Goal: Task Accomplishment & Management: Manage account settings

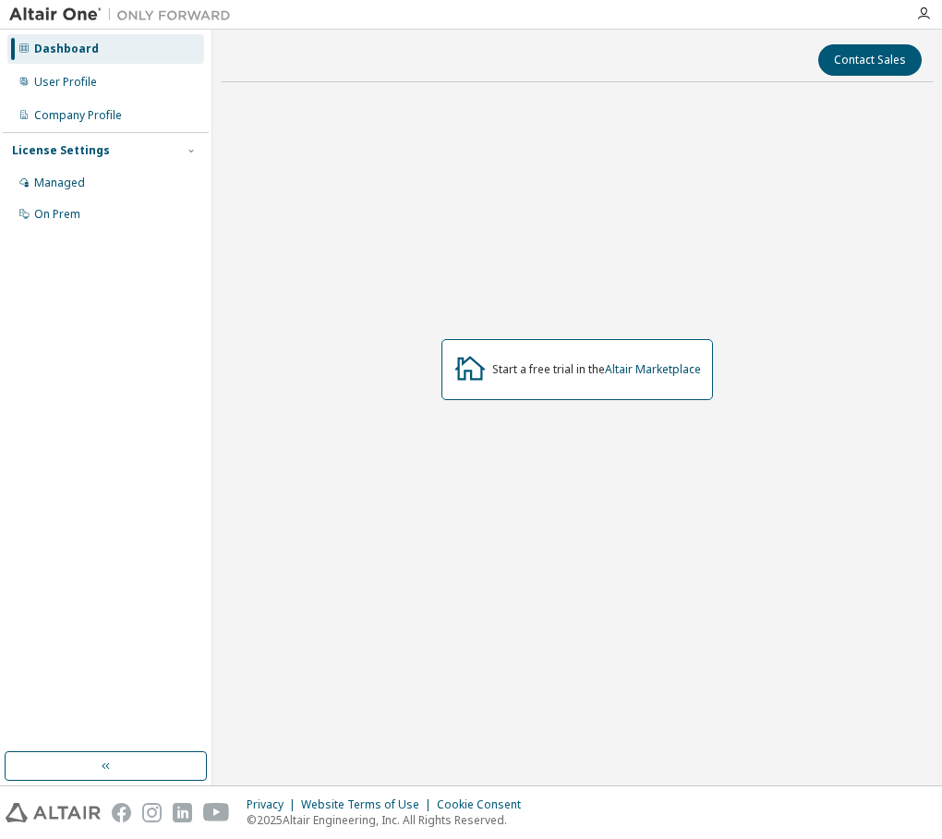
click at [615, 479] on body "Dashboard User Profile Company Profile License Settings Managed On Prem Contact…" at bounding box center [471, 419] width 942 height 839
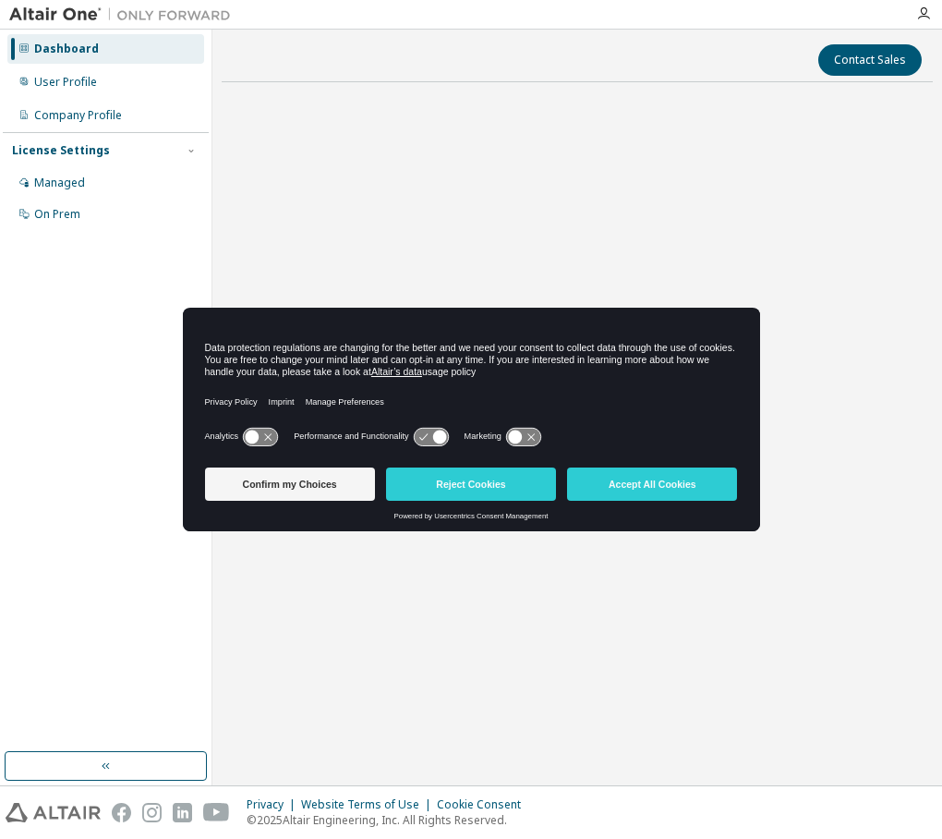
click at [615, 479] on button "Accept All Cookies" at bounding box center [652, 483] width 170 height 33
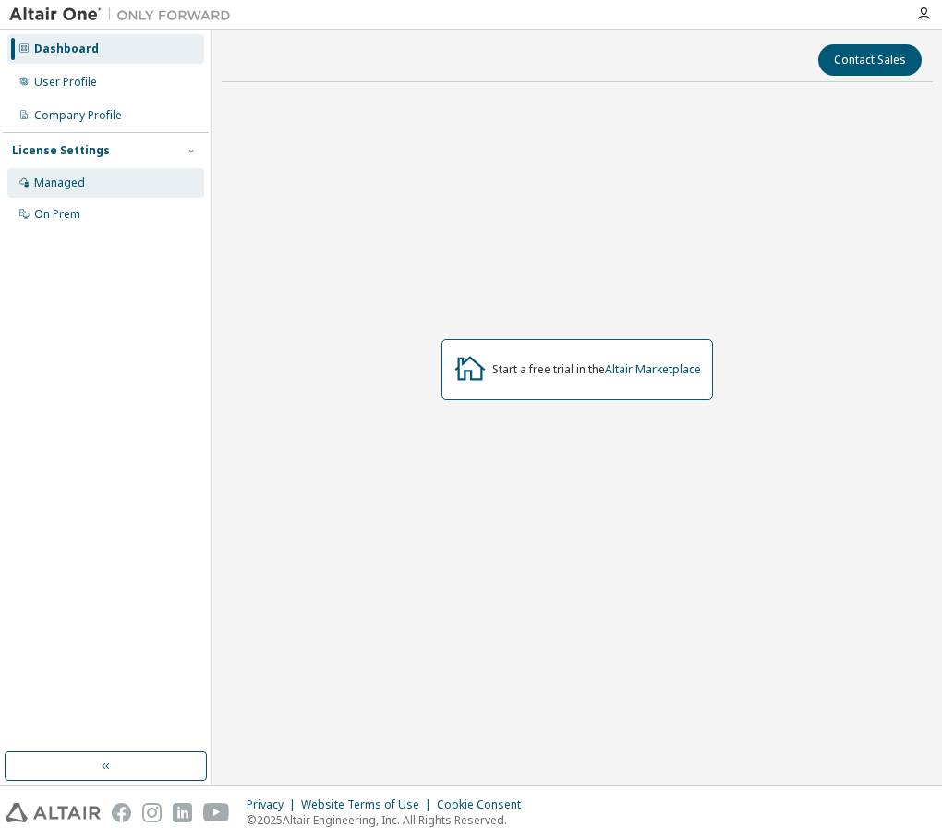
click at [127, 169] on div "Managed" at bounding box center [105, 183] width 197 height 30
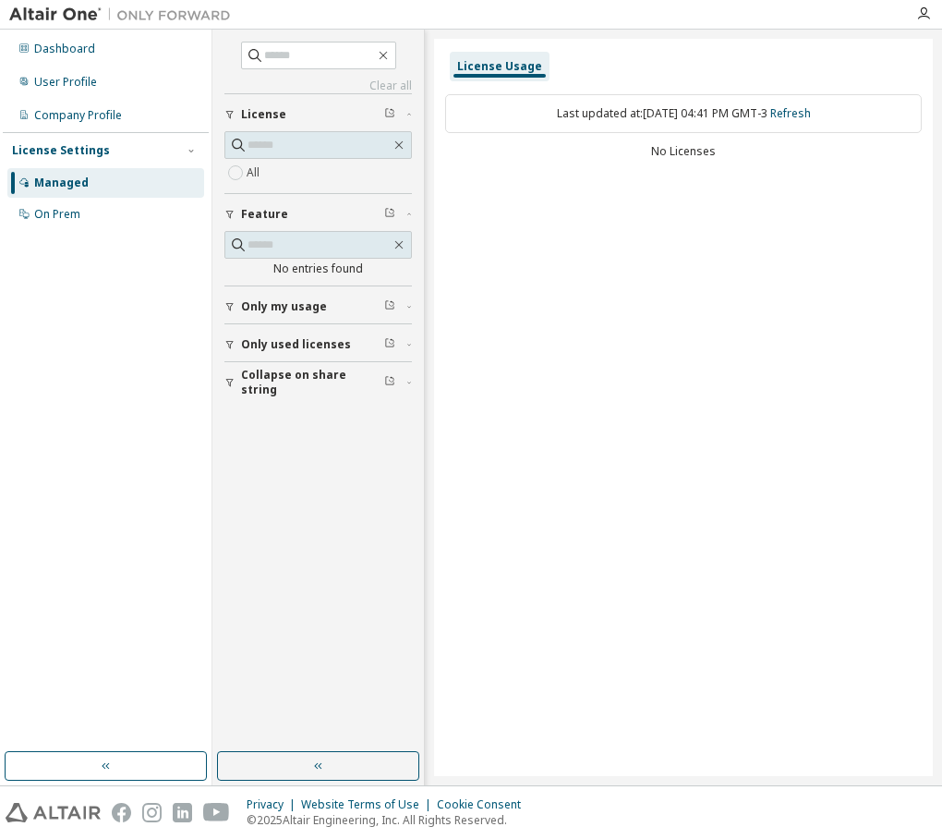
click at [326, 299] on div "Only my usage" at bounding box center [323, 306] width 165 height 15
click at [341, 393] on span "Only used licenses" at bounding box center [296, 398] width 110 height 15
click at [320, 481] on span "Collapse on share string" at bounding box center [312, 490] width 143 height 30
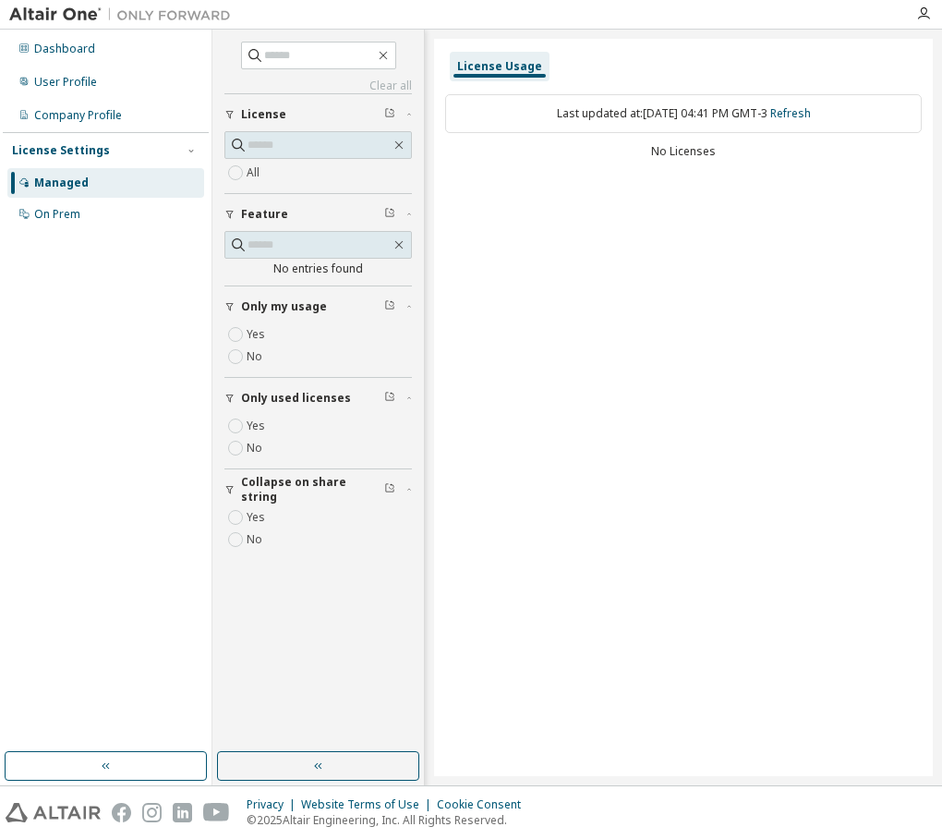
click at [331, 196] on button "Feature" at bounding box center [318, 214] width 188 height 41
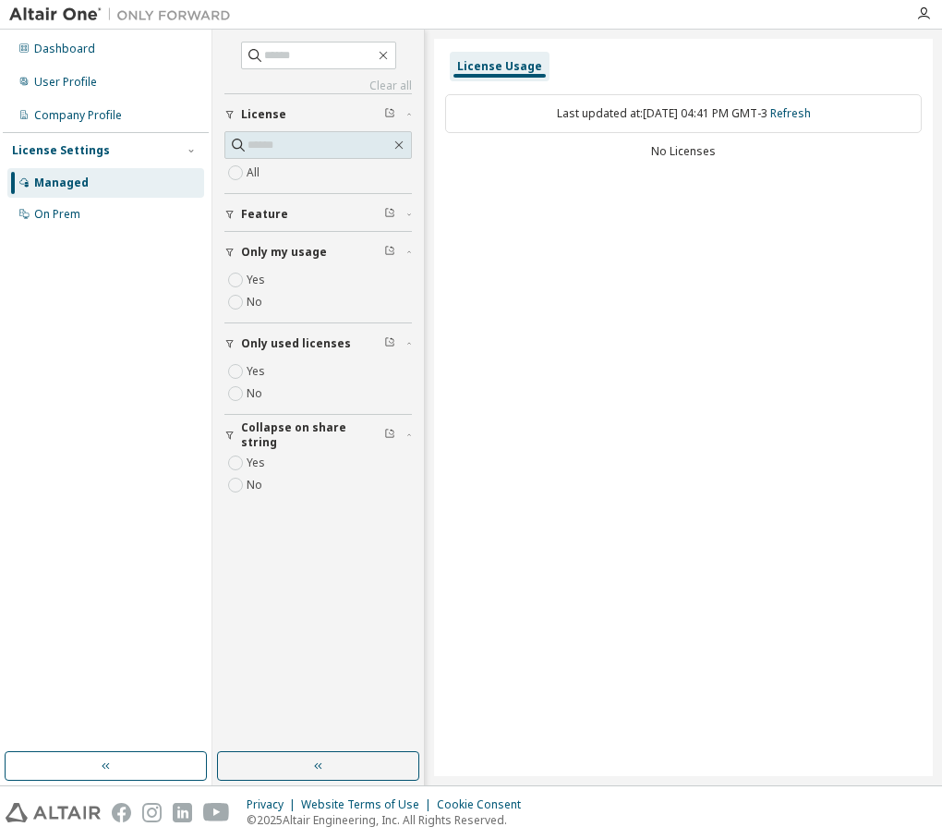
click at [263, 175] on div "All" at bounding box center [318, 173] width 188 height 22
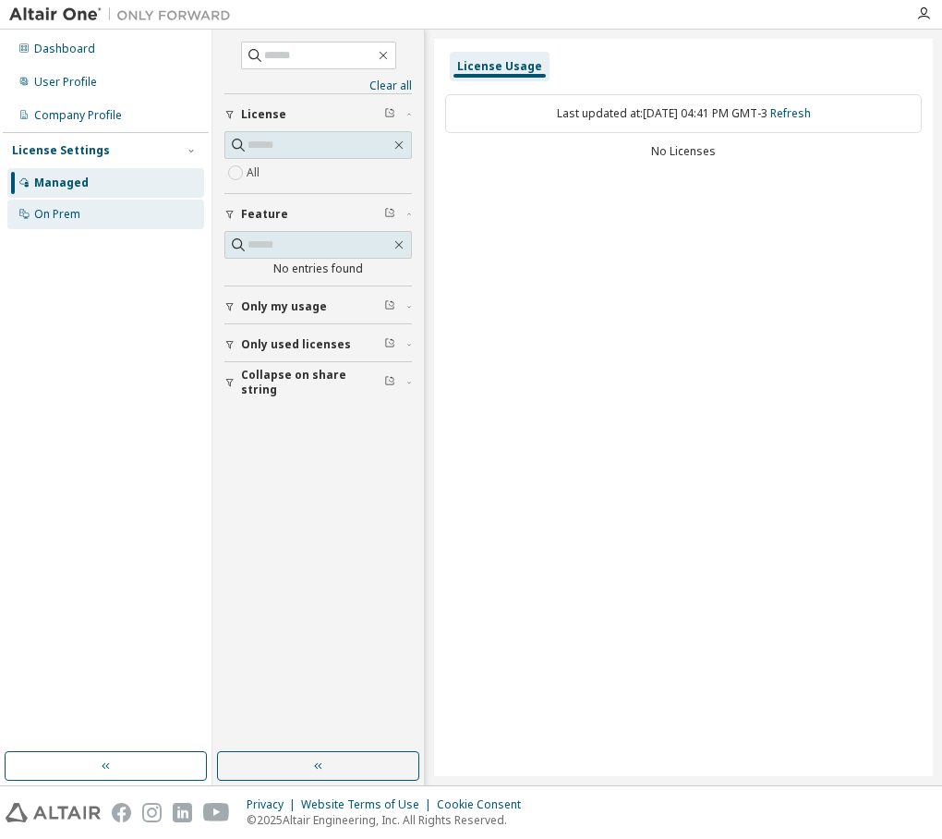
click at [128, 223] on div "On Prem" at bounding box center [105, 215] width 197 height 30
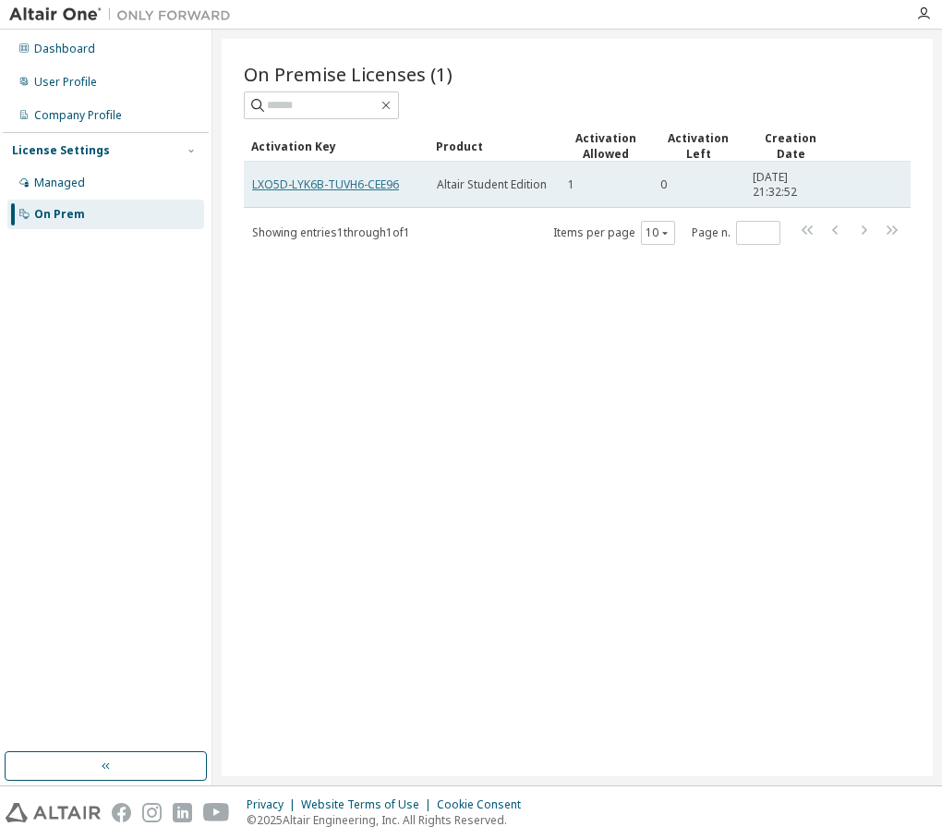
click at [257, 176] on link "LXO5D-LYK6B-TUVH6-CEE96" at bounding box center [325, 184] width 147 height 16
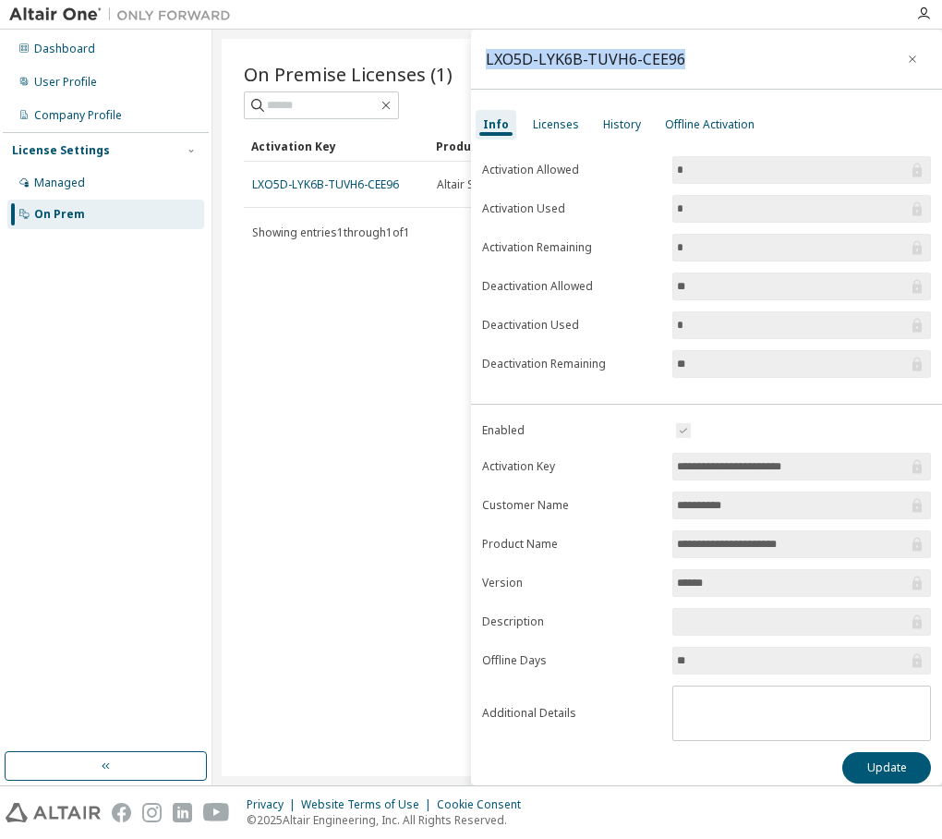
drag, startPoint x: 680, startPoint y: 54, endPoint x: 480, endPoint y: 62, distance: 199.7
click at [480, 62] on div "LXO5D-LYK6B-TUVH6-CEE96" at bounding box center [706, 60] width 471 height 60
click at [540, 131] on div "Licenses" at bounding box center [556, 124] width 46 height 15
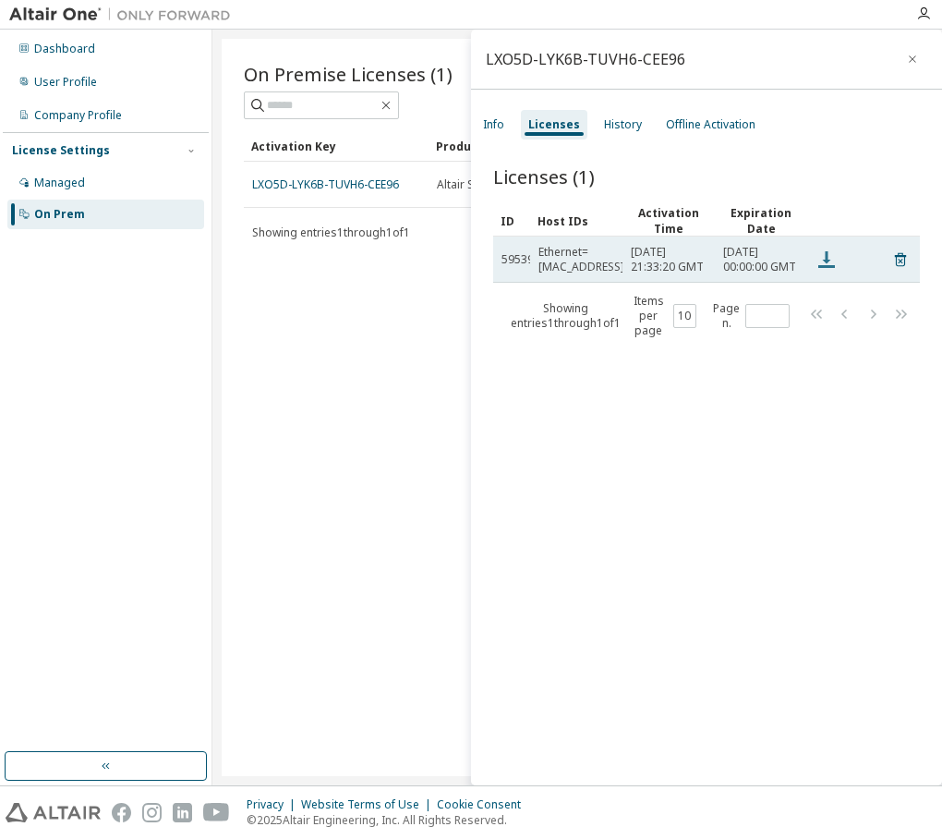
click at [824, 268] on icon at bounding box center [827, 259] width 17 height 17
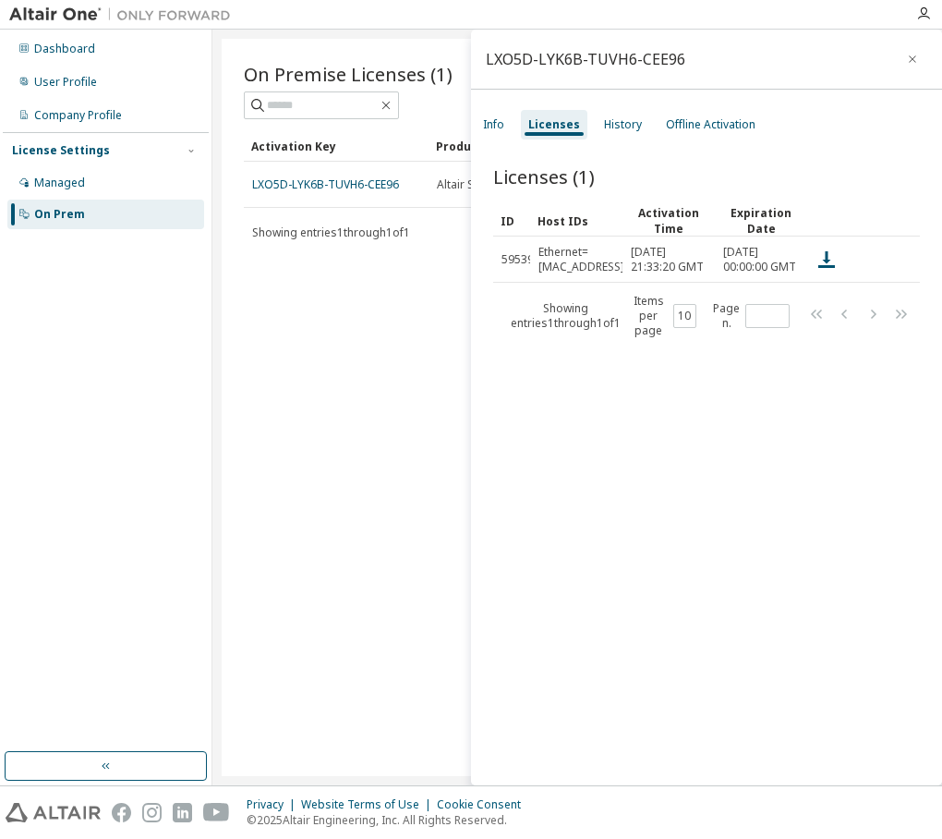
click at [794, 637] on div "Licenses (1) Clear Load Save Save As Field Operator Value Select filter Select …" at bounding box center [706, 477] width 471 height 673
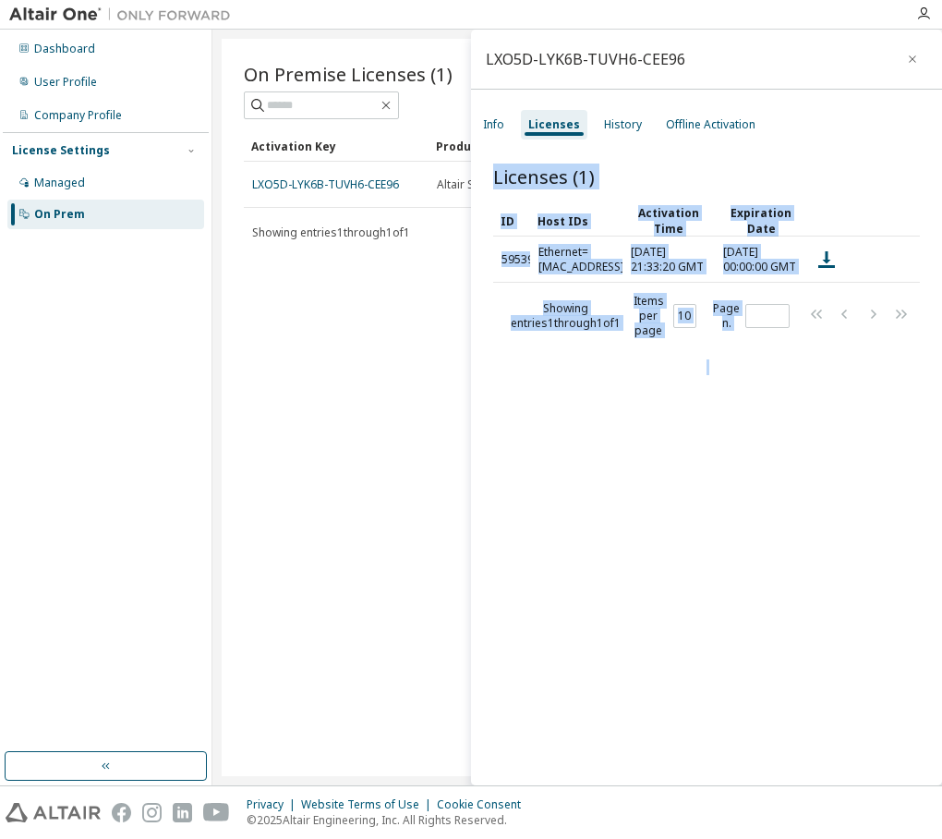
drag, startPoint x: 794, startPoint y: 637, endPoint x: 883, endPoint y: 121, distance: 523.1
click at [883, 121] on div "LXO5D-LYK6B-TUVH6-CEE96 Info Licenses History Offline Activation Licenses (1) C…" at bounding box center [706, 408] width 471 height 756
click at [879, 443] on div "Licenses (1) Clear Load Save Save As Field Operator Value Select filter Select …" at bounding box center [706, 477] width 471 height 673
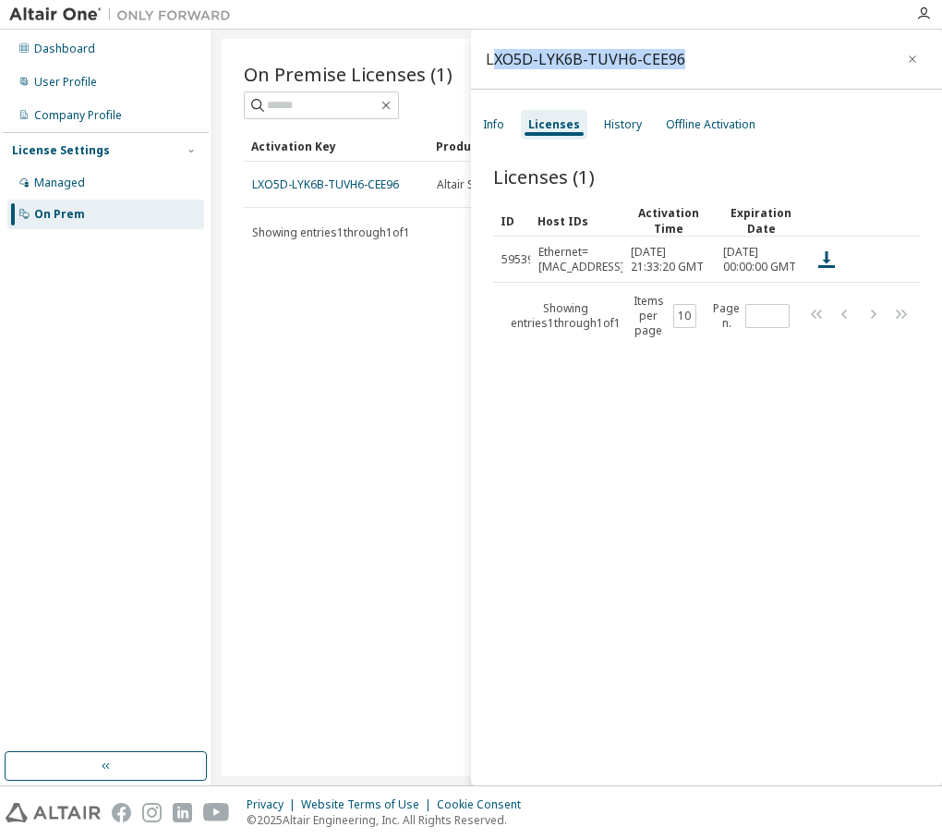
drag, startPoint x: 492, startPoint y: 60, endPoint x: 738, endPoint y: 67, distance: 245.8
click at [738, 67] on div "LXO5D-LYK6B-TUVH6-CEE96" at bounding box center [706, 60] width 471 height 60
click at [716, 58] on div "LXO5D-LYK6B-TUVH6-CEE96" at bounding box center [706, 60] width 471 height 60
drag, startPoint x: 673, startPoint y: 58, endPoint x: 491, endPoint y: 71, distance: 182.5
click at [491, 71] on div "LXO5D-LYK6B-TUVH6-CEE96" at bounding box center [706, 60] width 471 height 60
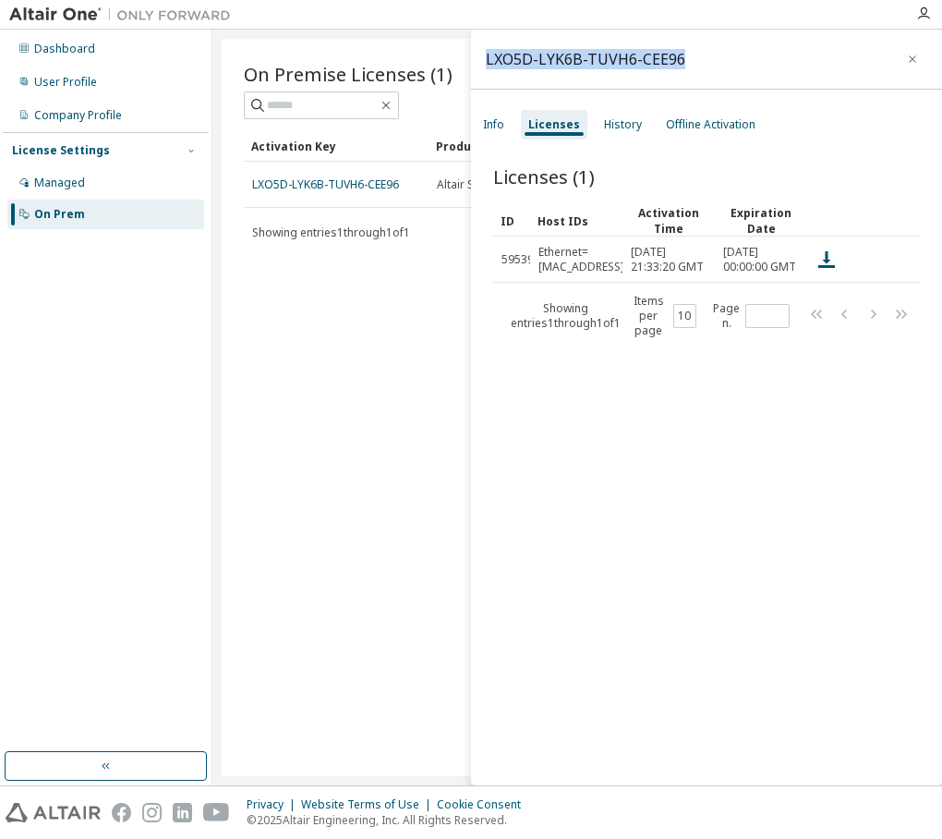
drag, startPoint x: 487, startPoint y: 58, endPoint x: 697, endPoint y: 64, distance: 210.7
click at [697, 64] on div "LXO5D-LYK6B-TUVH6-CEE96" at bounding box center [706, 60] width 471 height 60
copy div "LXO5D-LYK6B-TUVH6-CEE96"
click at [505, 117] on div "Info" at bounding box center [494, 125] width 36 height 30
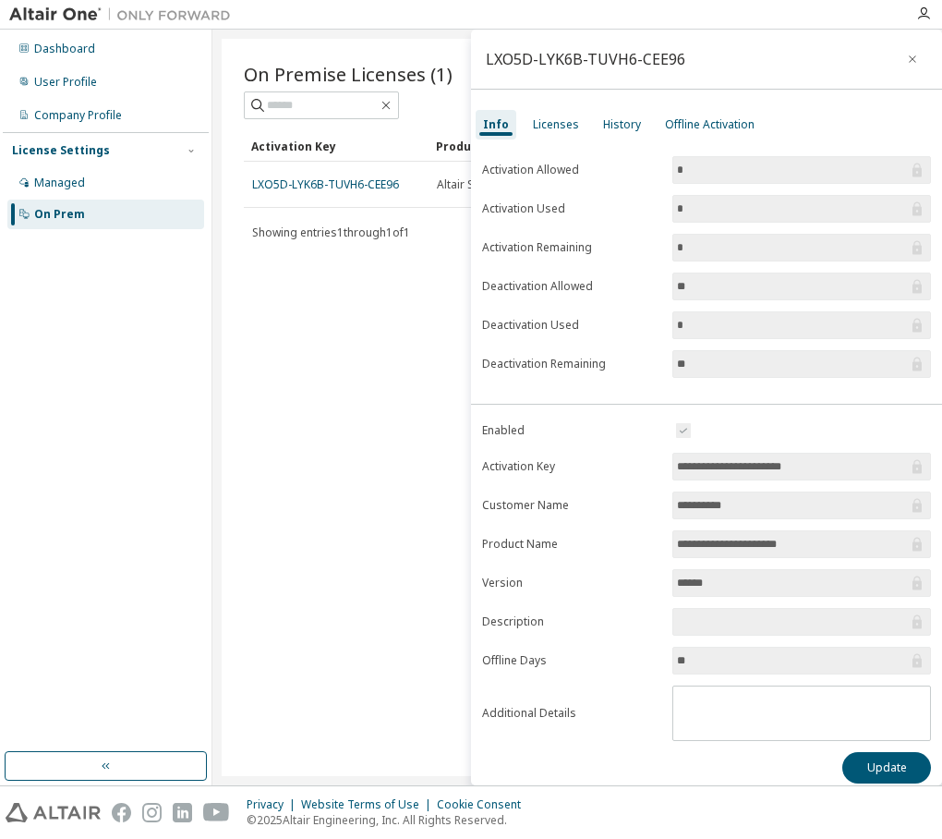
click at [695, 574] on input "******" at bounding box center [792, 583] width 231 height 18
click at [436, 180] on td "Altair Student Edition" at bounding box center [494, 185] width 131 height 46
click at [397, 186] on div "LXO5D-LYK6B-TUVH6-CEE96" at bounding box center [336, 184] width 168 height 15
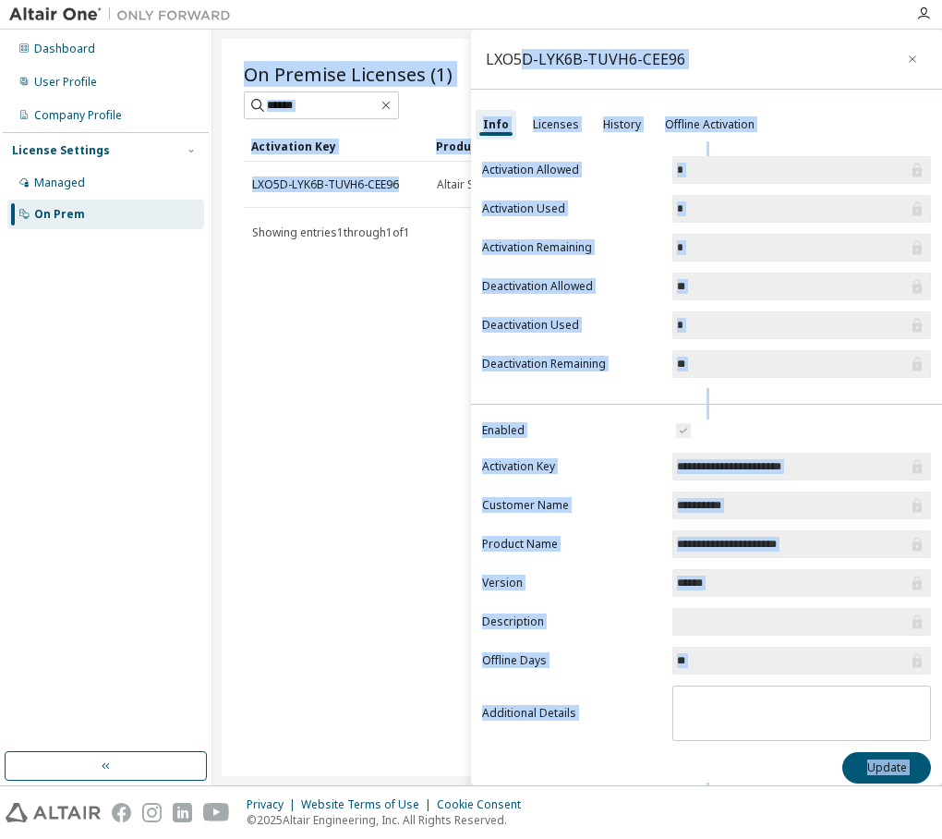
drag, startPoint x: 397, startPoint y: 186, endPoint x: 544, endPoint y: 70, distance: 186.8
click at [544, 70] on main "**********" at bounding box center [577, 408] width 730 height 756
click at [914, 61] on button "button" at bounding box center [913, 59] width 30 height 30
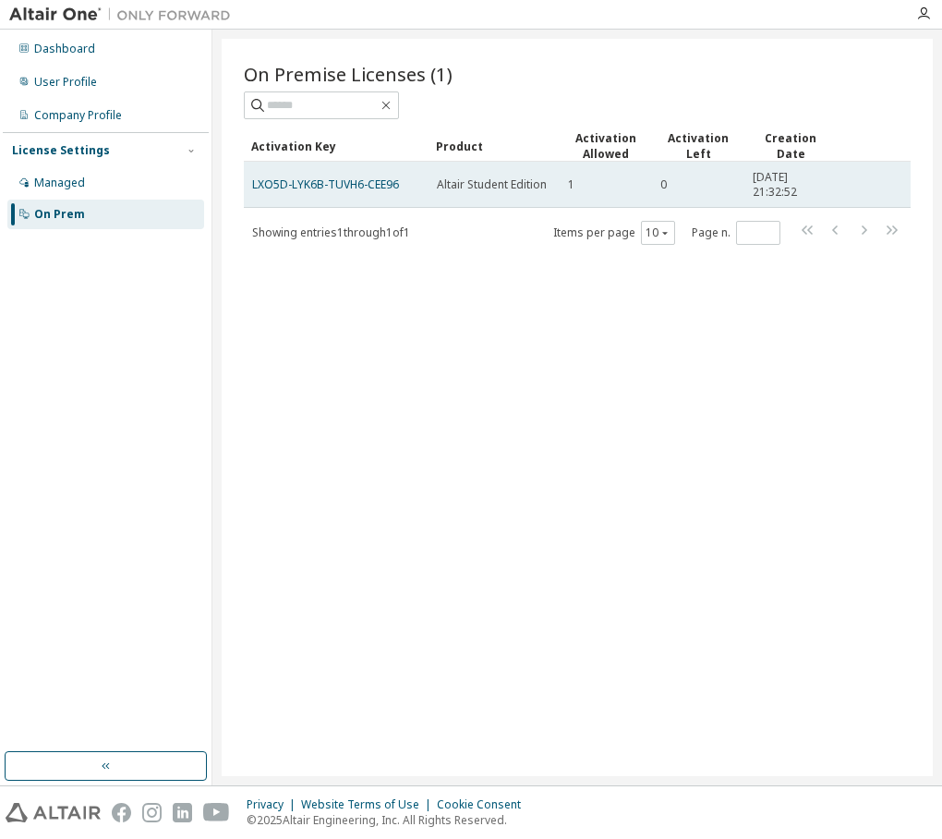
click at [641, 196] on td "1" at bounding box center [606, 185] width 92 height 46
click at [617, 195] on td "1" at bounding box center [606, 185] width 92 height 46
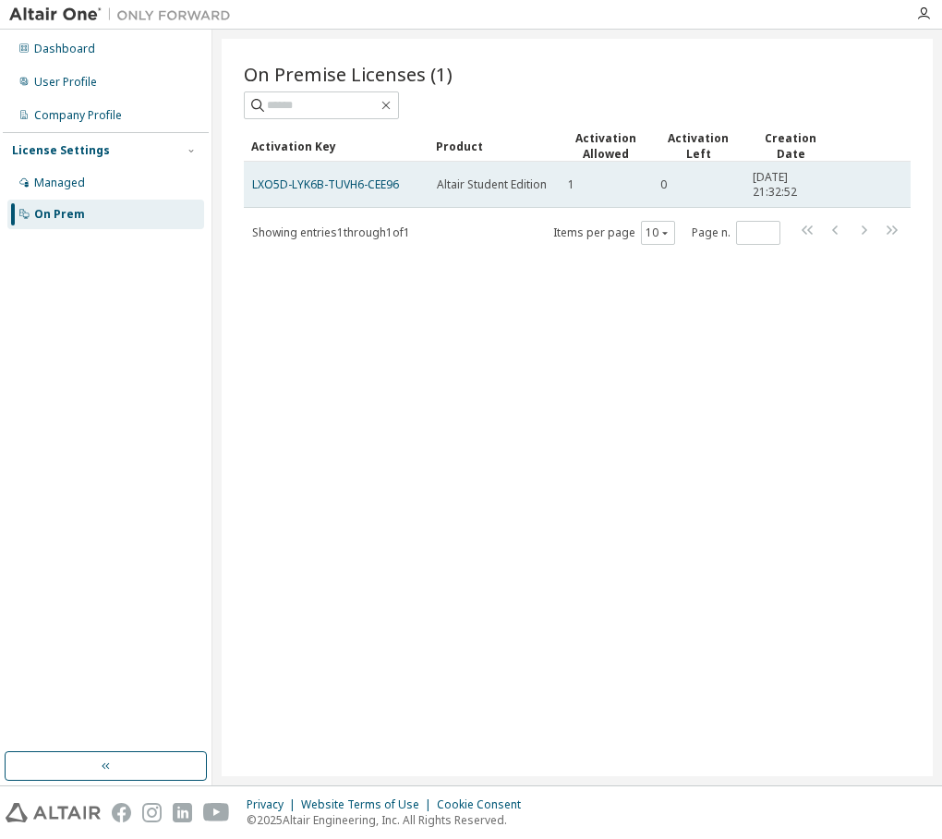
click at [527, 178] on span "Altair Student Edition" at bounding box center [492, 184] width 110 height 15
drag, startPoint x: 527, startPoint y: 178, endPoint x: 394, endPoint y: 202, distance: 135.2
click at [394, 202] on tr "LXO5D-LYK6B-TUVH6-CEE96 Altair Student Edition 1 0 2025-09-26 21:32:52" at bounding box center [577, 185] width 667 height 46
click at [278, 180] on link "LXO5D-LYK6B-TUVH6-CEE96" at bounding box center [325, 184] width 147 height 16
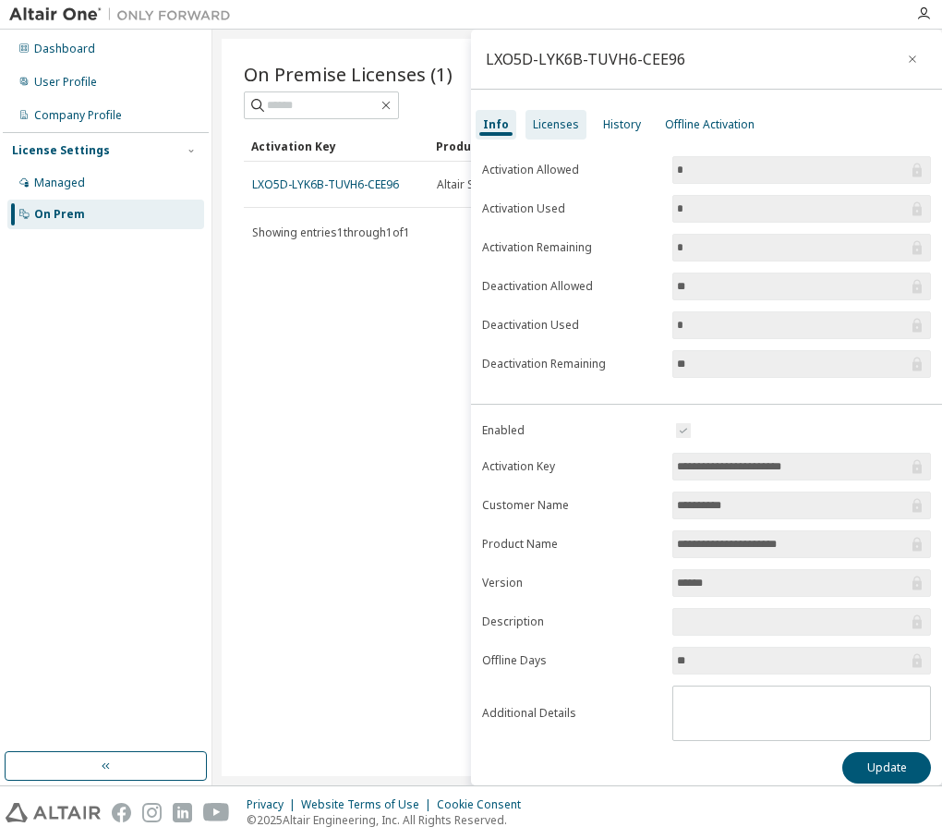
click at [564, 136] on div "Licenses" at bounding box center [556, 125] width 61 height 30
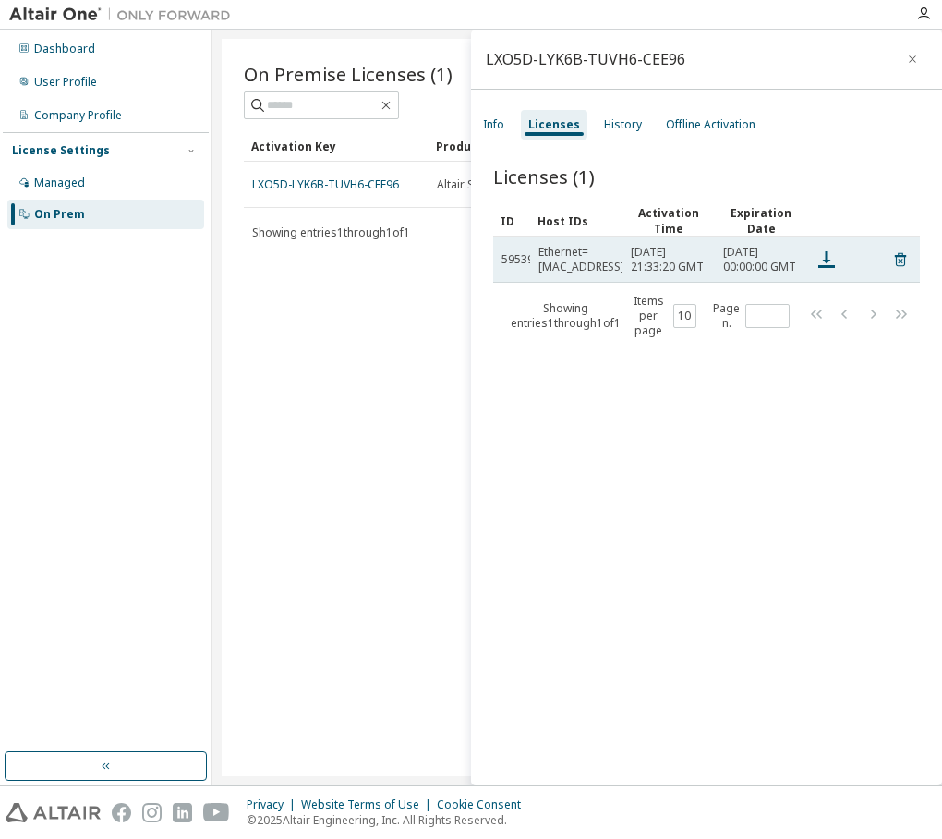
click at [827, 281] on td at bounding box center [844, 259] width 74 height 46
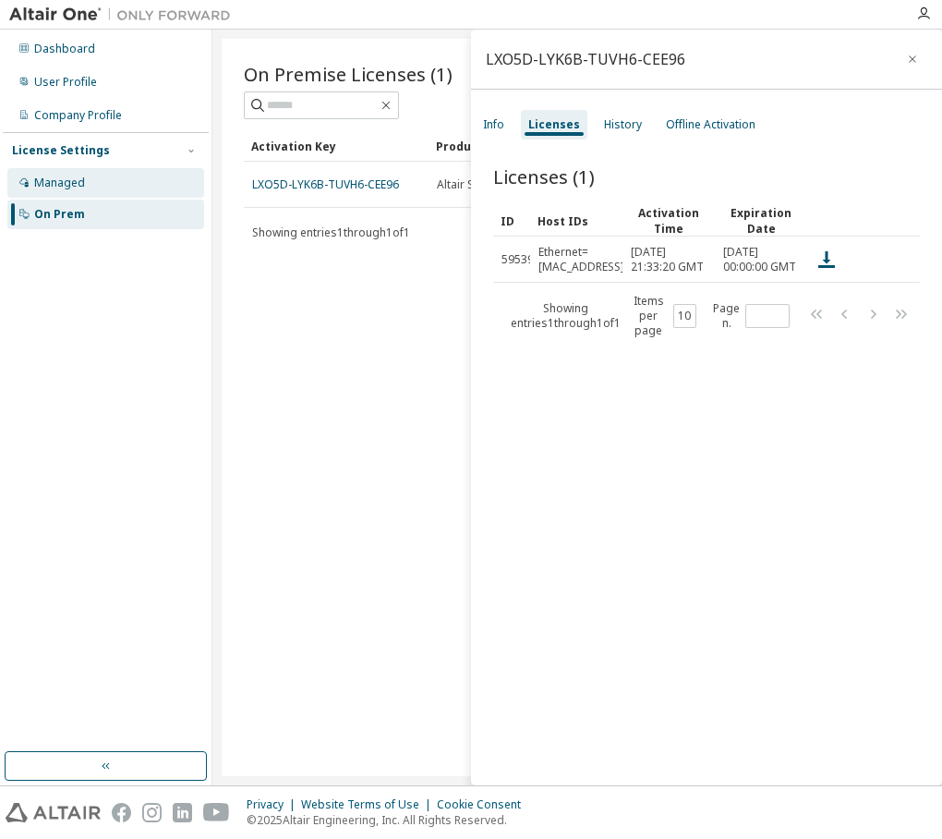
click at [187, 188] on div "Managed" at bounding box center [105, 183] width 197 height 30
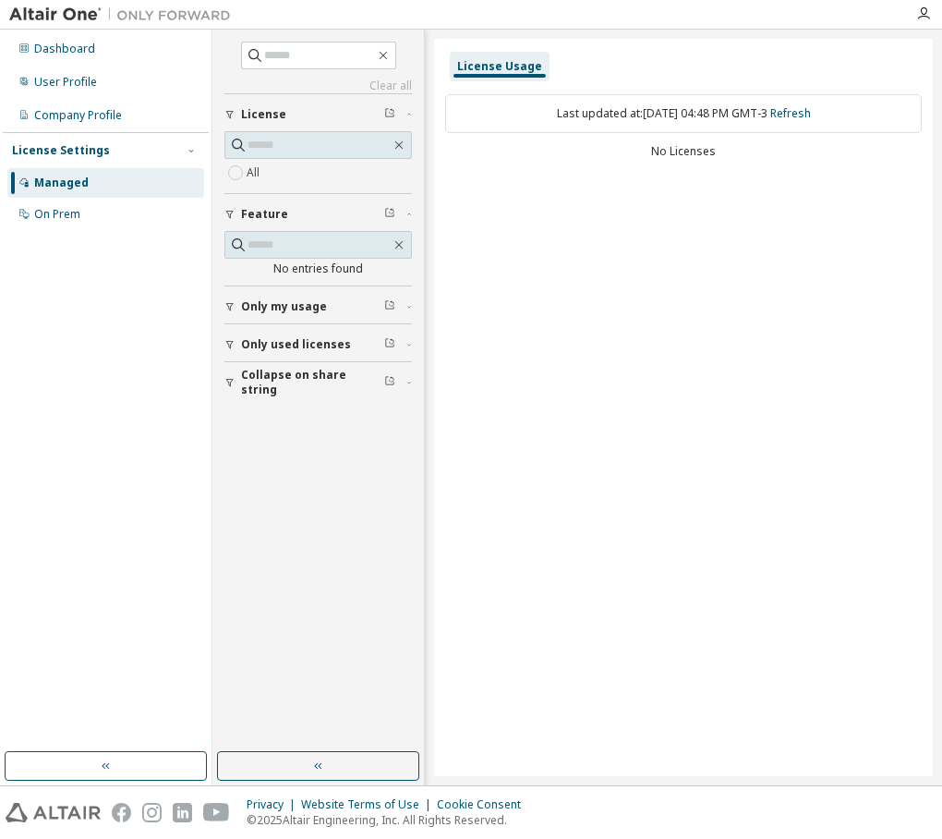
click at [147, 137] on div "License Settings Managed On Prem" at bounding box center [106, 181] width 206 height 99
click at [133, 123] on div "Company Profile" at bounding box center [105, 116] width 197 height 30
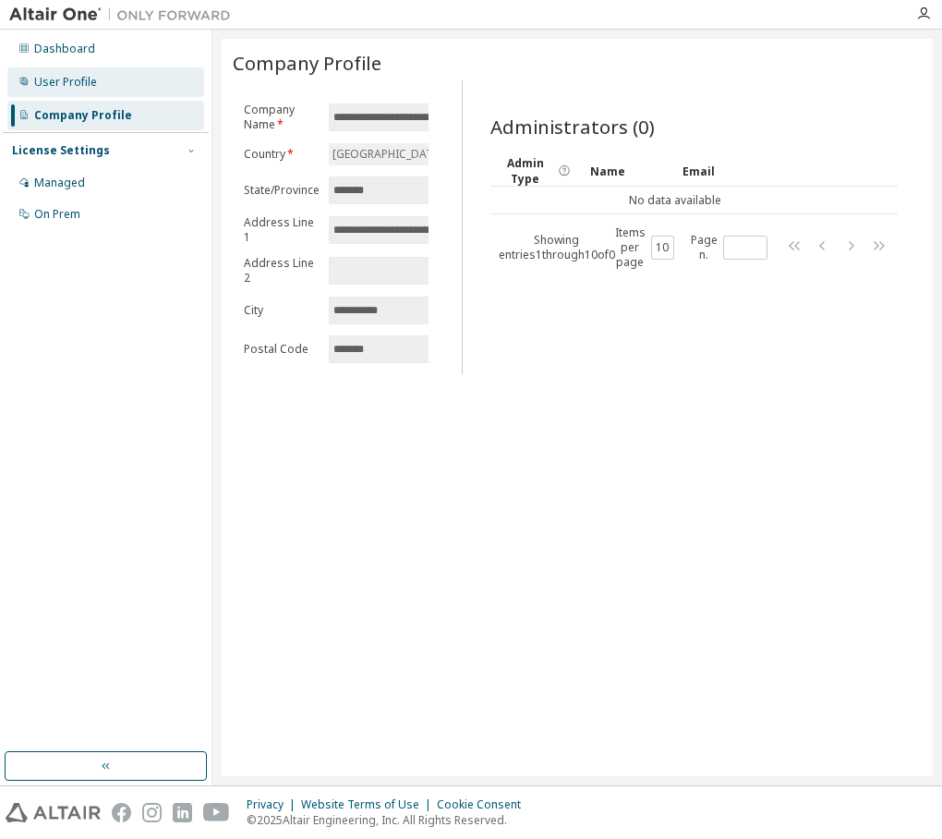
click at [111, 93] on div "User Profile" at bounding box center [105, 82] width 197 height 30
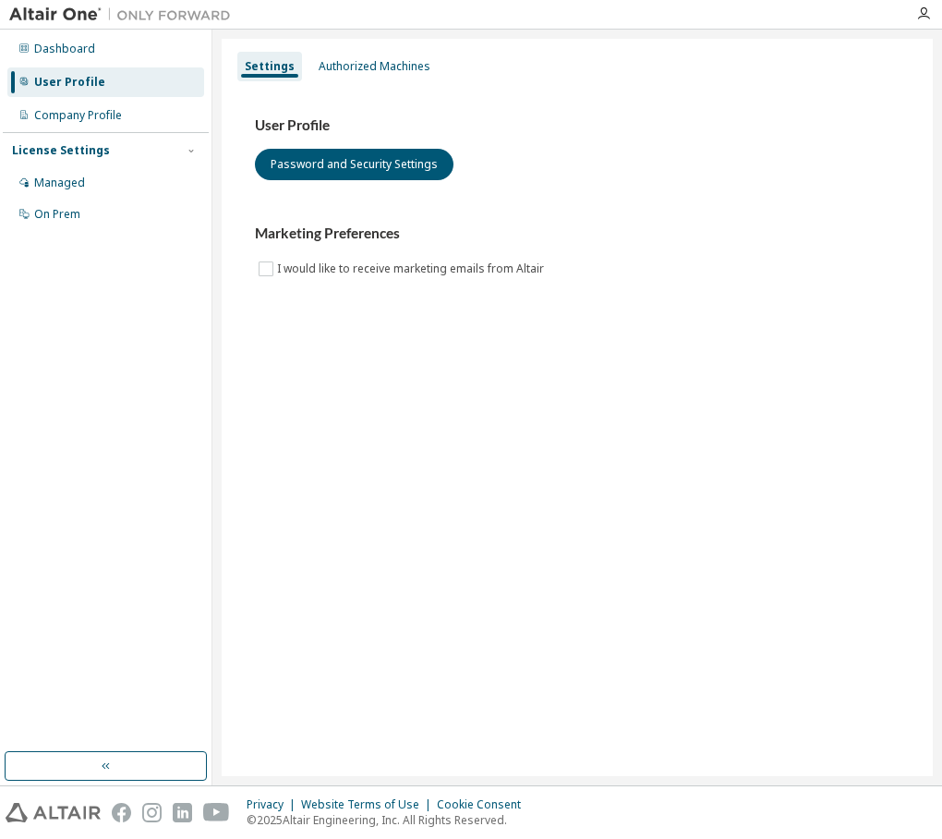
click at [111, 64] on div "Dashboard User Profile Company Profile License Settings Managed On Prem" at bounding box center [106, 131] width 206 height 199
click at [82, 53] on div "Dashboard" at bounding box center [64, 49] width 61 height 15
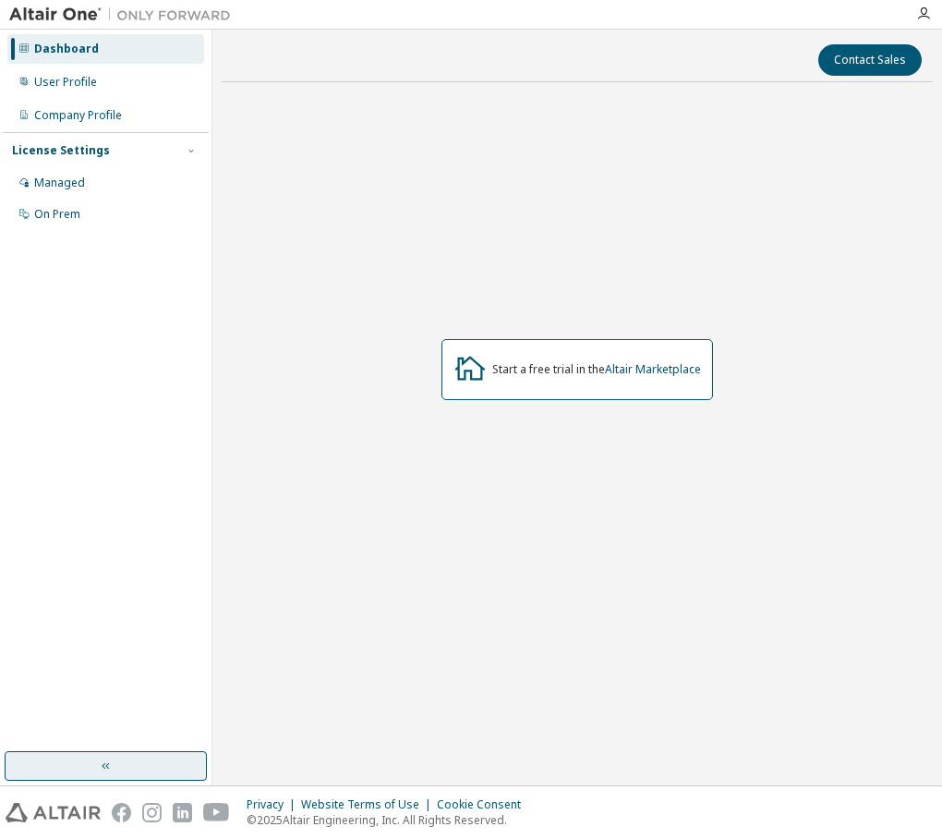
click at [160, 766] on button "button" at bounding box center [106, 766] width 202 height 30
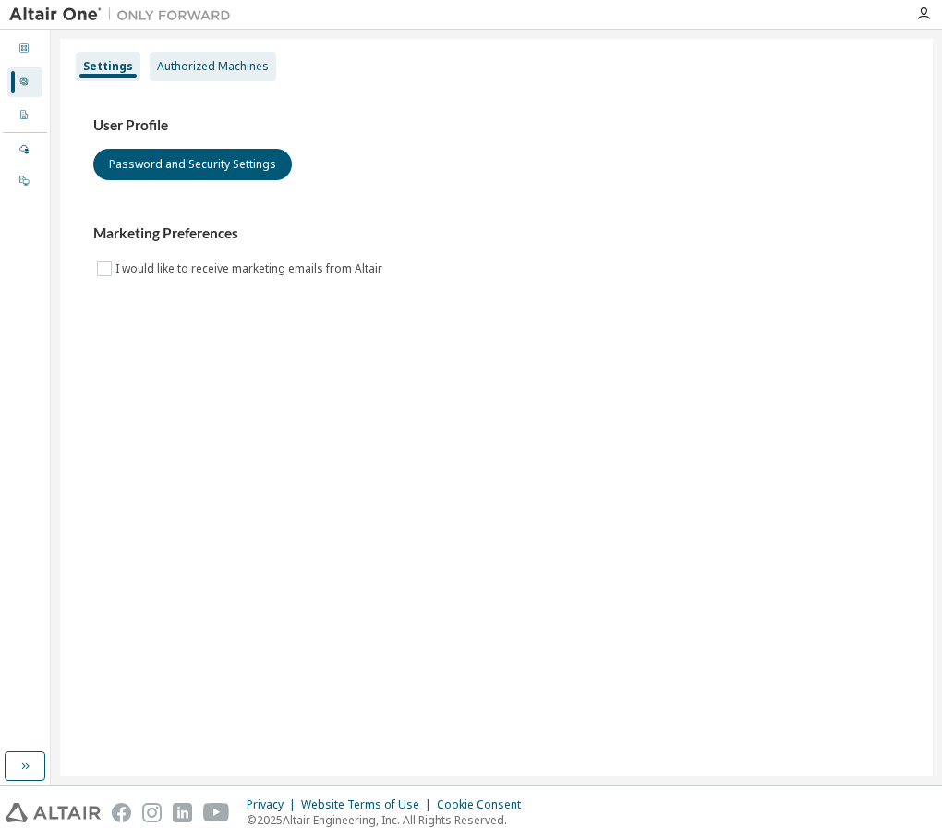
click at [259, 73] on div "Authorized Machines" at bounding box center [213, 66] width 112 height 15
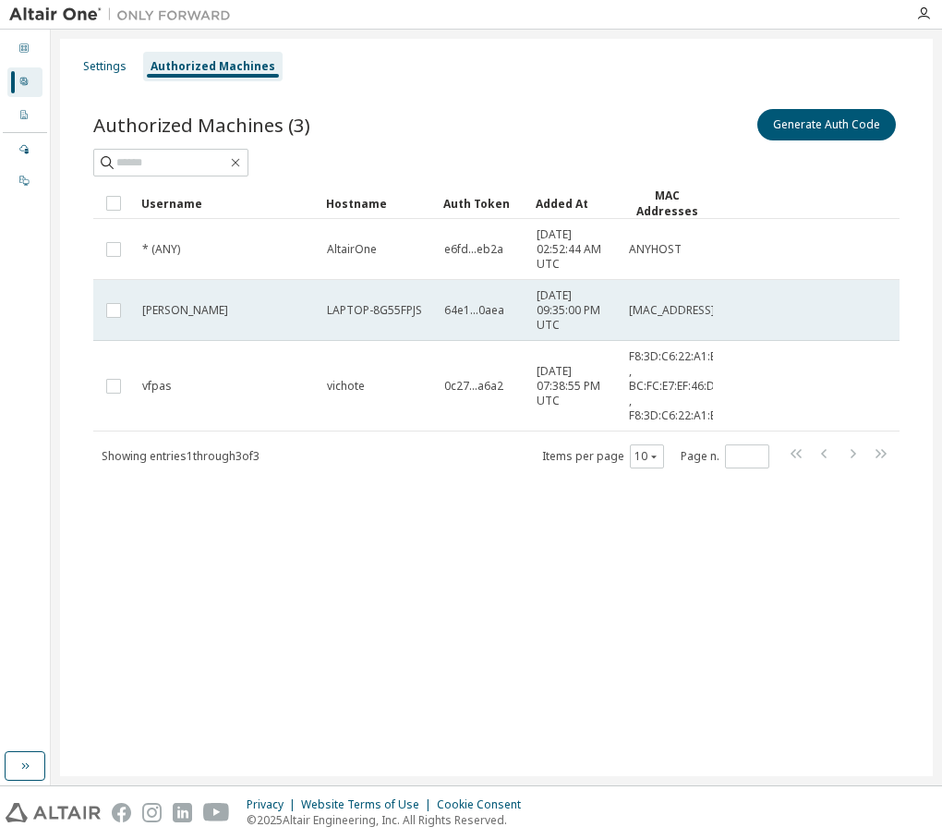
click at [461, 320] on td "64e1...0aea" at bounding box center [482, 310] width 92 height 61
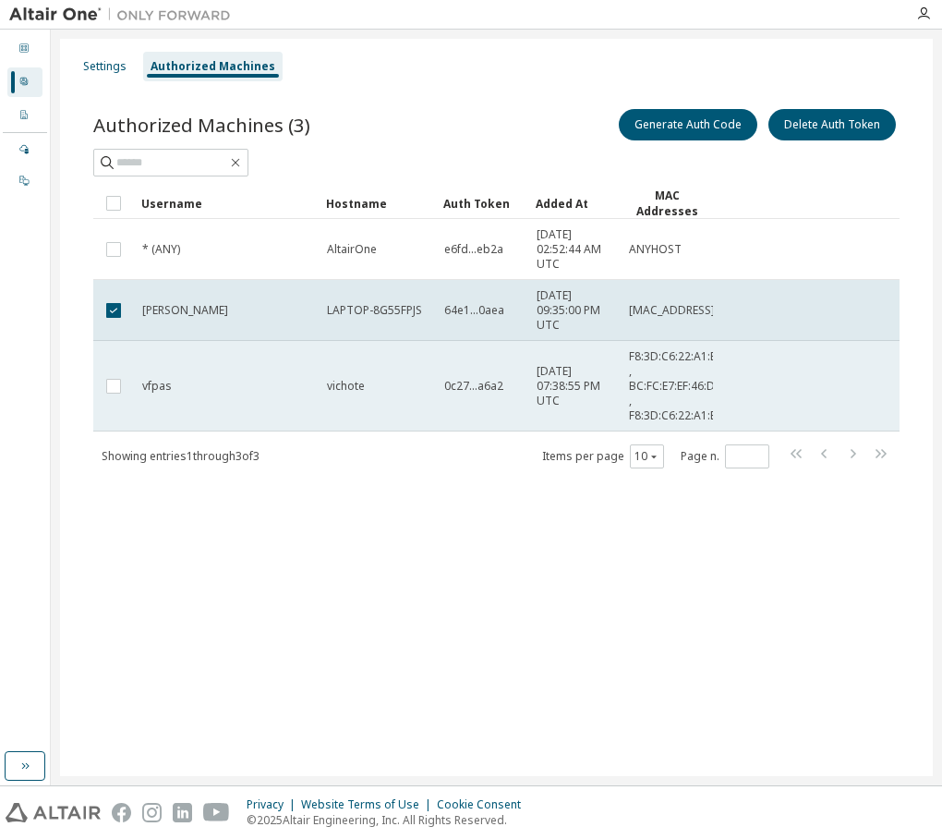
click at [453, 374] on td "0c27...a6a2" at bounding box center [482, 386] width 92 height 91
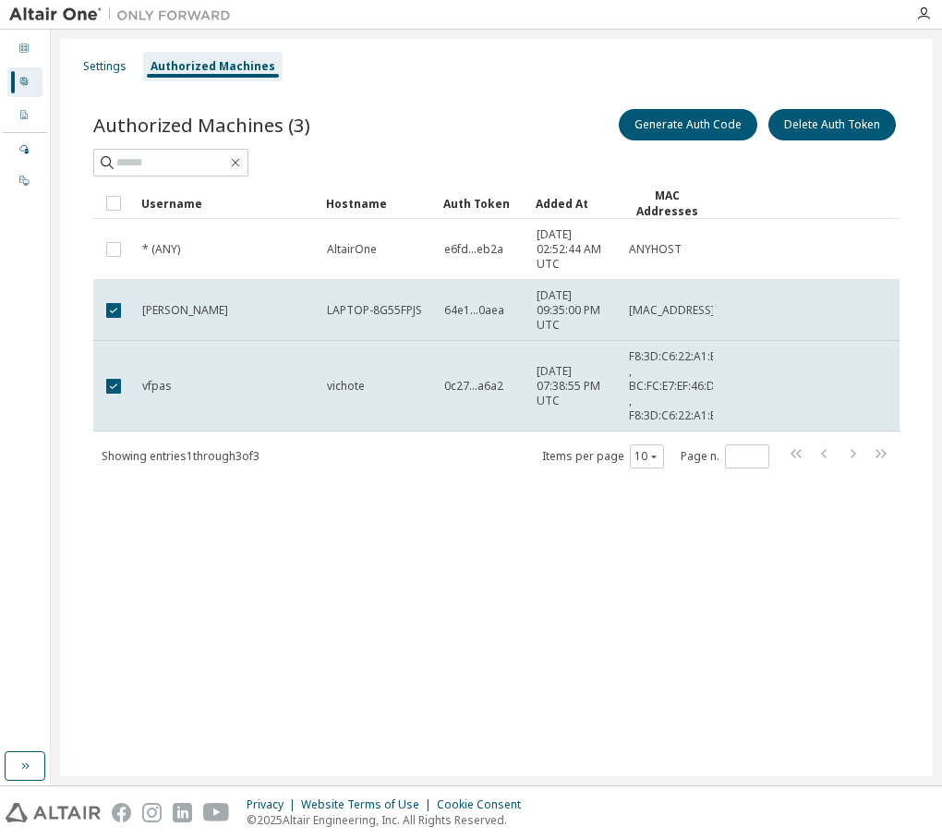
click at [453, 374] on td "0c27...a6a2" at bounding box center [482, 386] width 92 height 91
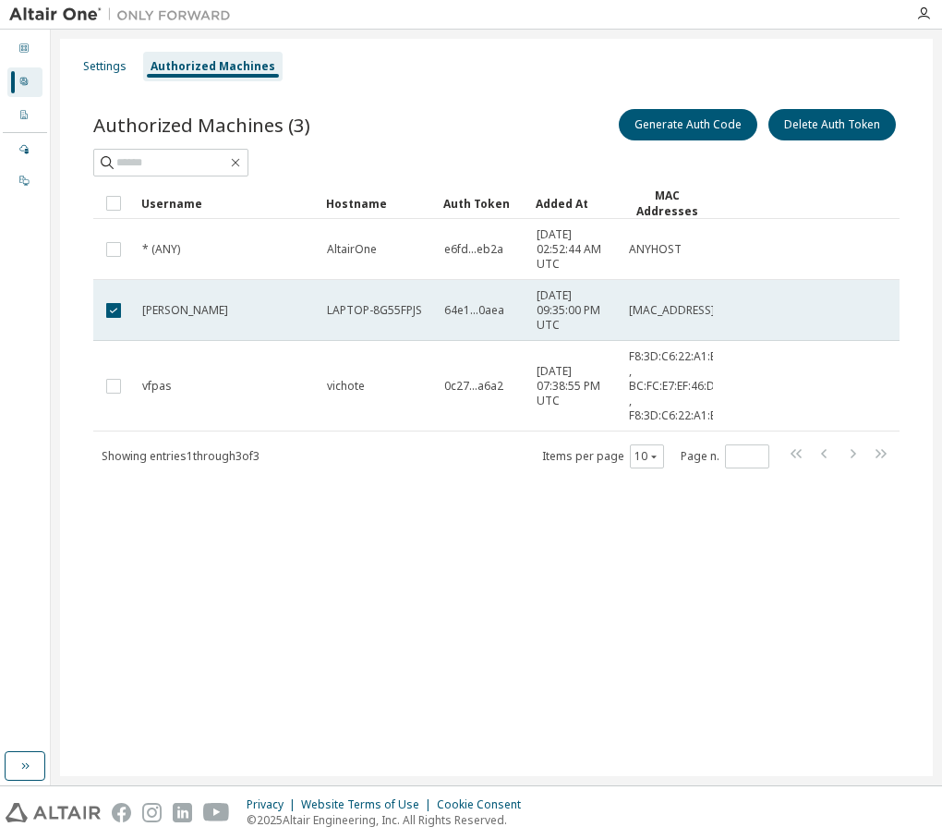
click at [482, 316] on td "64e1...0aea" at bounding box center [482, 310] width 92 height 61
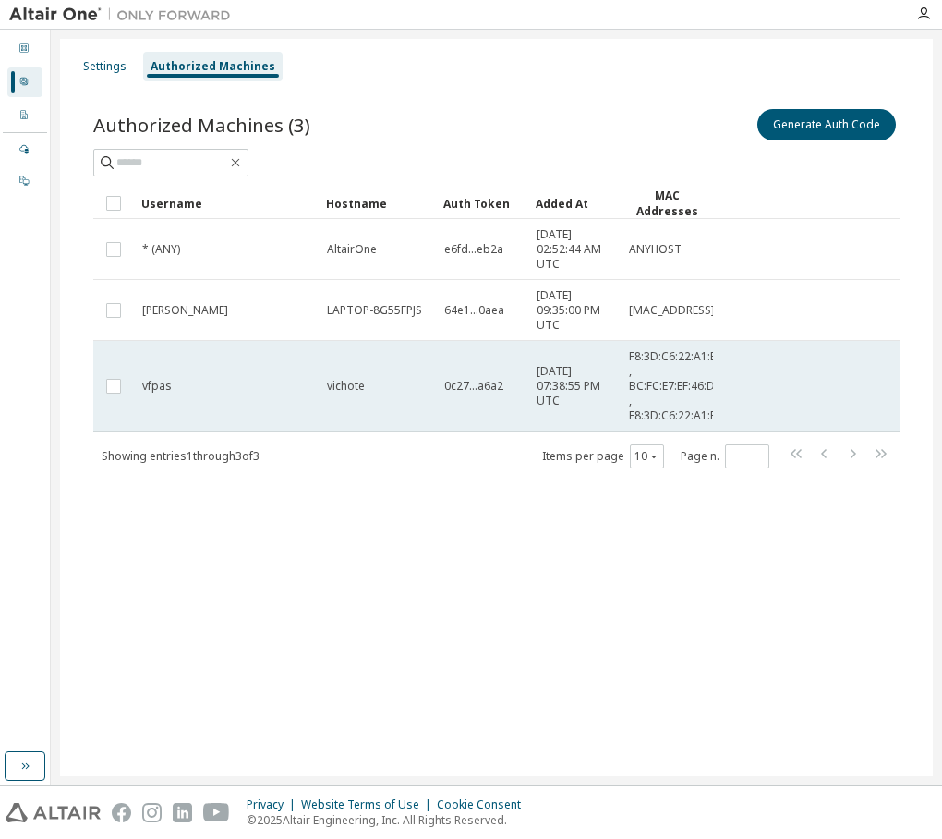
click at [447, 372] on td "0c27...a6a2" at bounding box center [482, 386] width 92 height 91
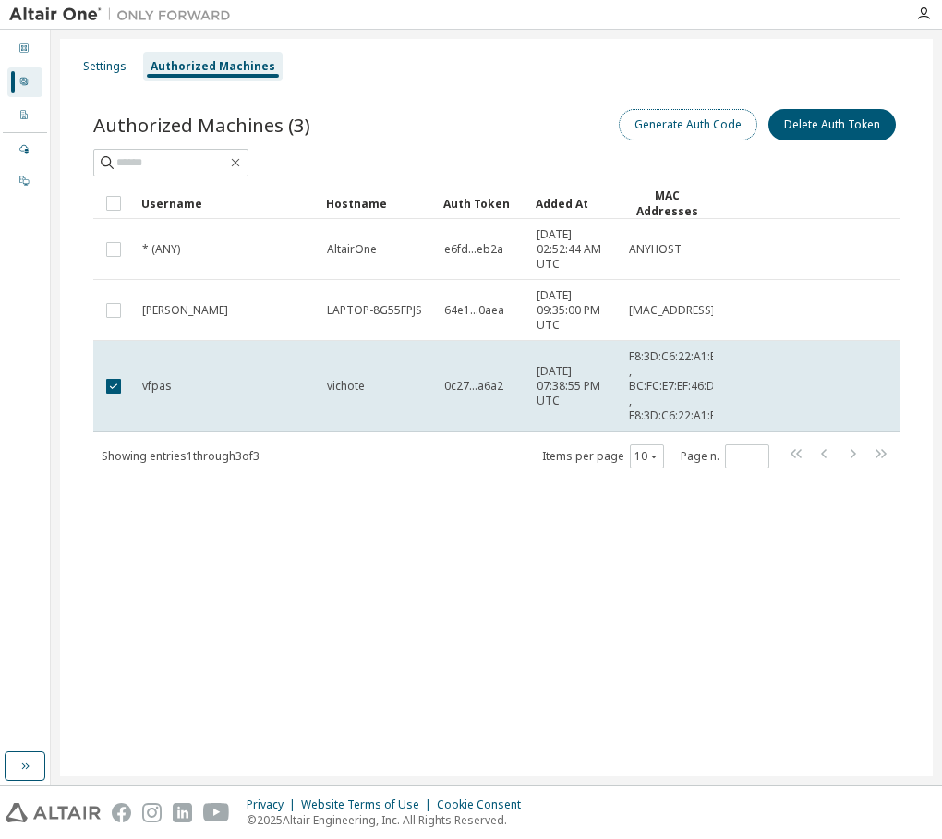
click at [666, 132] on button "Generate Auth Code" at bounding box center [688, 124] width 139 height 31
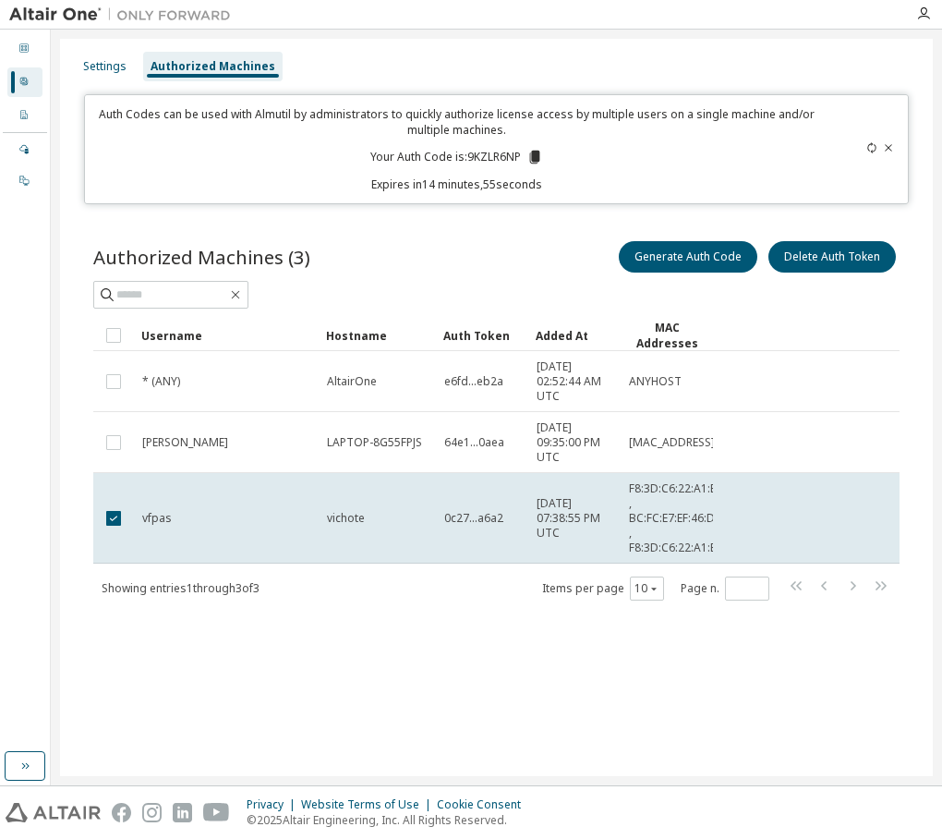
click at [541, 152] on icon at bounding box center [535, 157] width 17 height 17
click at [650, 204] on div "Settings Authorized Machines Auth Codes can be used with Almutil by administrat…" at bounding box center [496, 407] width 873 height 737
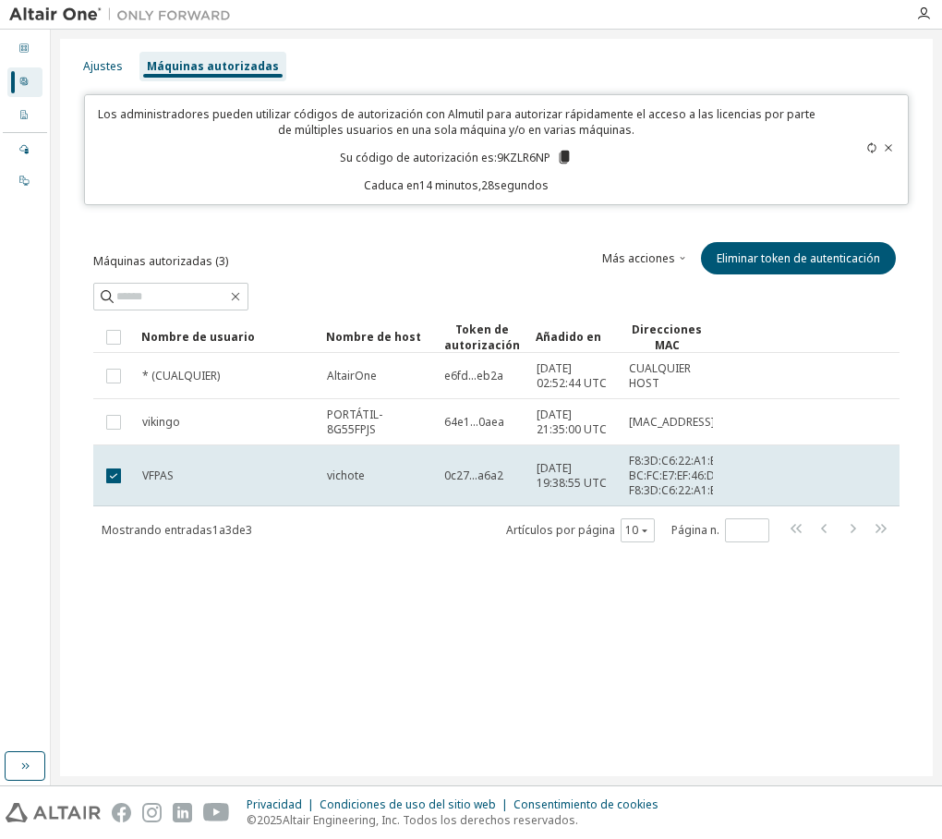
click at [710, 399] on td "[MAC_ADDRESS]" at bounding box center [667, 422] width 92 height 46
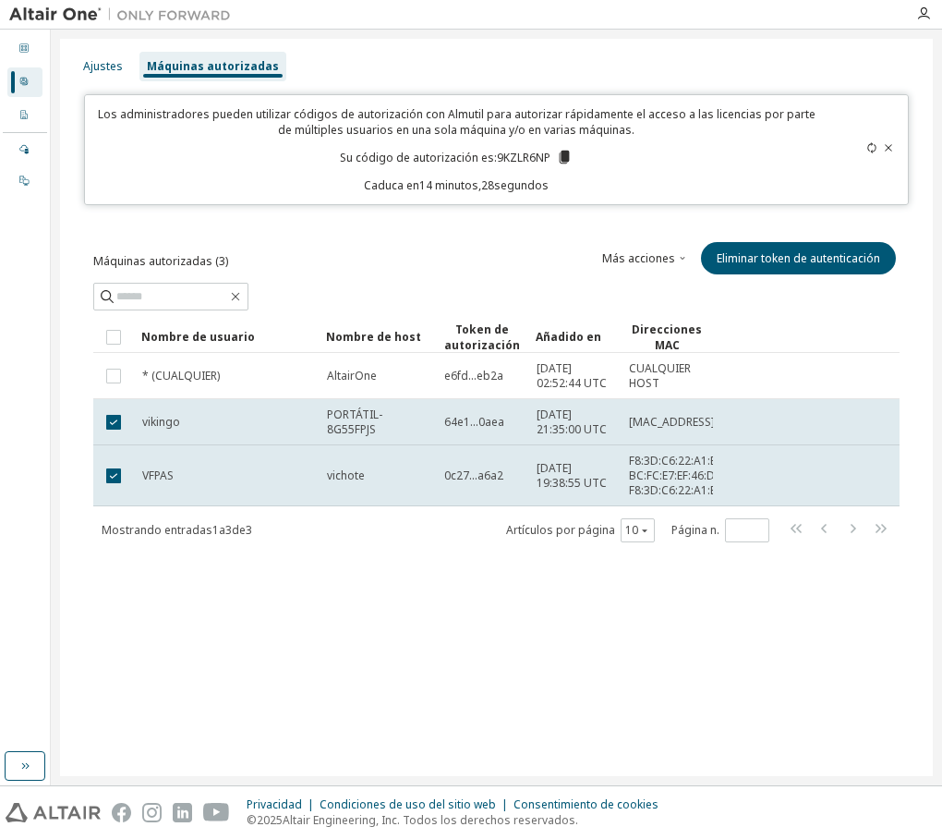
click at [710, 399] on td "[MAC_ADDRESS]" at bounding box center [667, 422] width 92 height 46
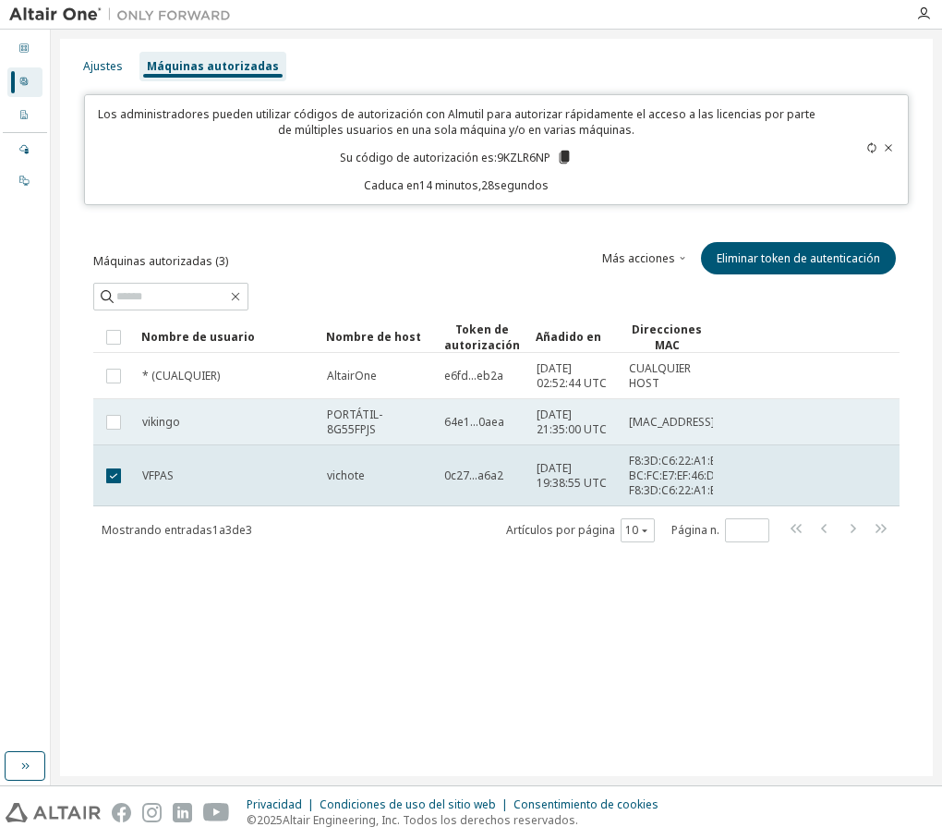
click at [549, 400] on td "26/09/2025 21:35:00 UTC" at bounding box center [574, 422] width 92 height 46
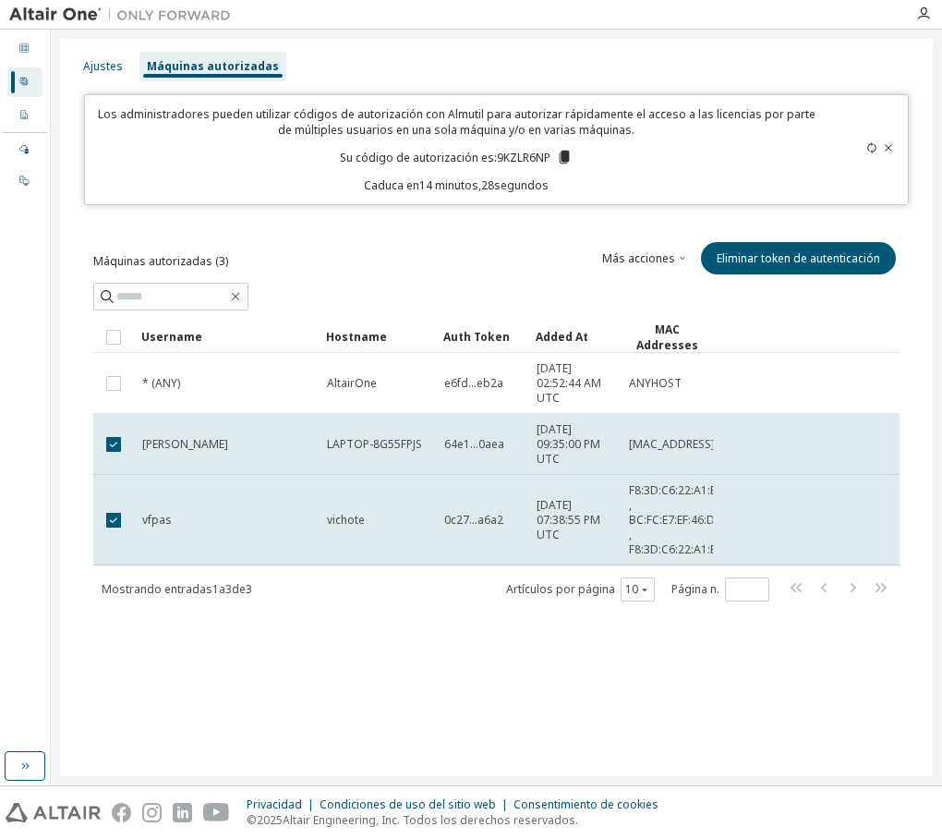
click at [549, 400] on tbody "* (ANY) AltairOne e6fd...eb2a 2025-09-24 02:52:44 AM UTC ANYHOST viken LAPTOP-8…" at bounding box center [496, 459] width 806 height 212
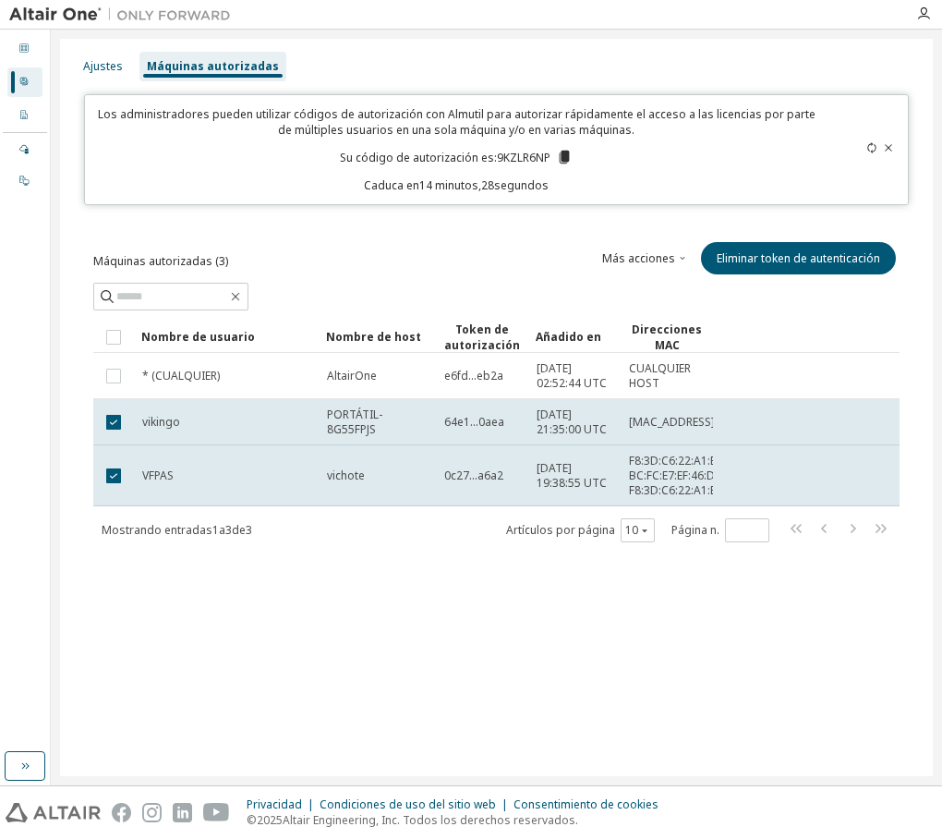
click at [887, 149] on icon at bounding box center [888, 147] width 7 height 6
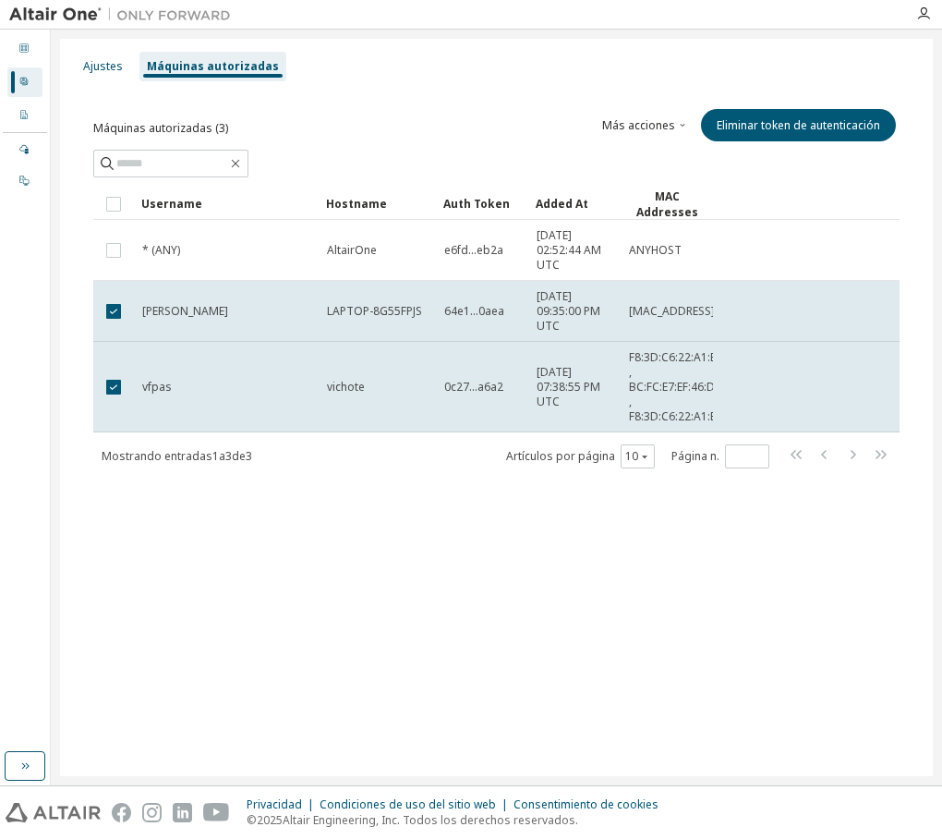
click at [235, 323] on tbody "* (ANY) AltairOne e6fd...eb2a 2025-09-24 02:52:44 AM UTC ANYHOST viken LAPTOP-8…" at bounding box center [496, 326] width 806 height 212
click at [126, 307] on td at bounding box center [113, 311] width 41 height 61
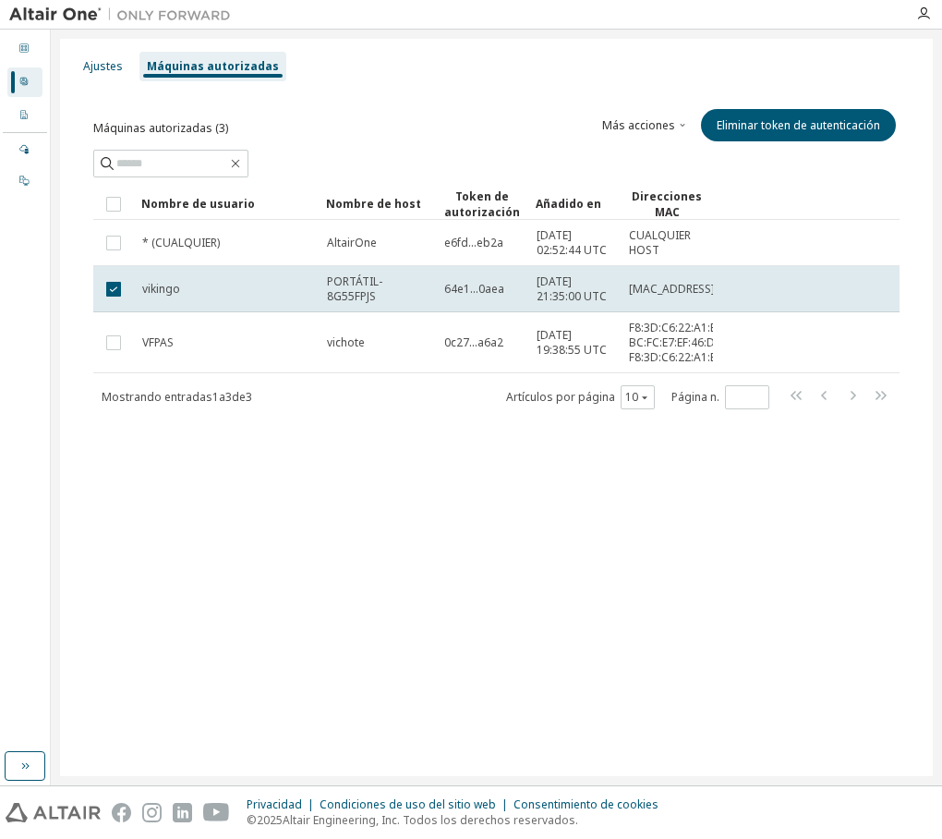
click at [118, 300] on td at bounding box center [113, 289] width 41 height 46
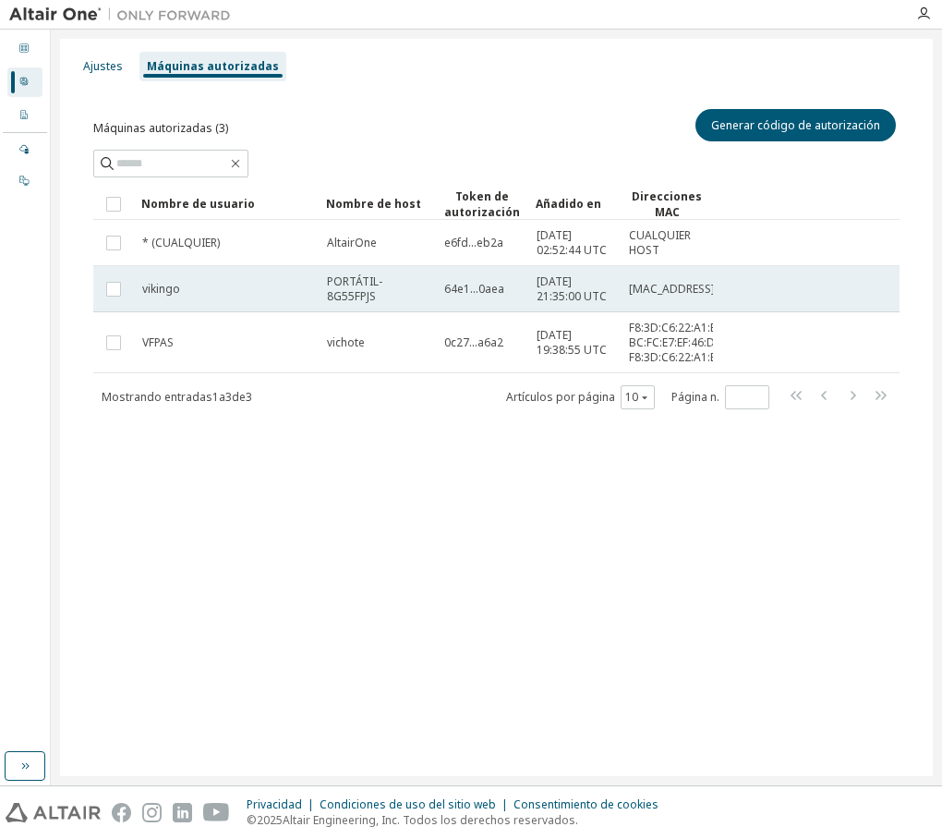
click at [338, 300] on font "PORTÁTIL-8G55FPJS" at bounding box center [354, 288] width 55 height 30
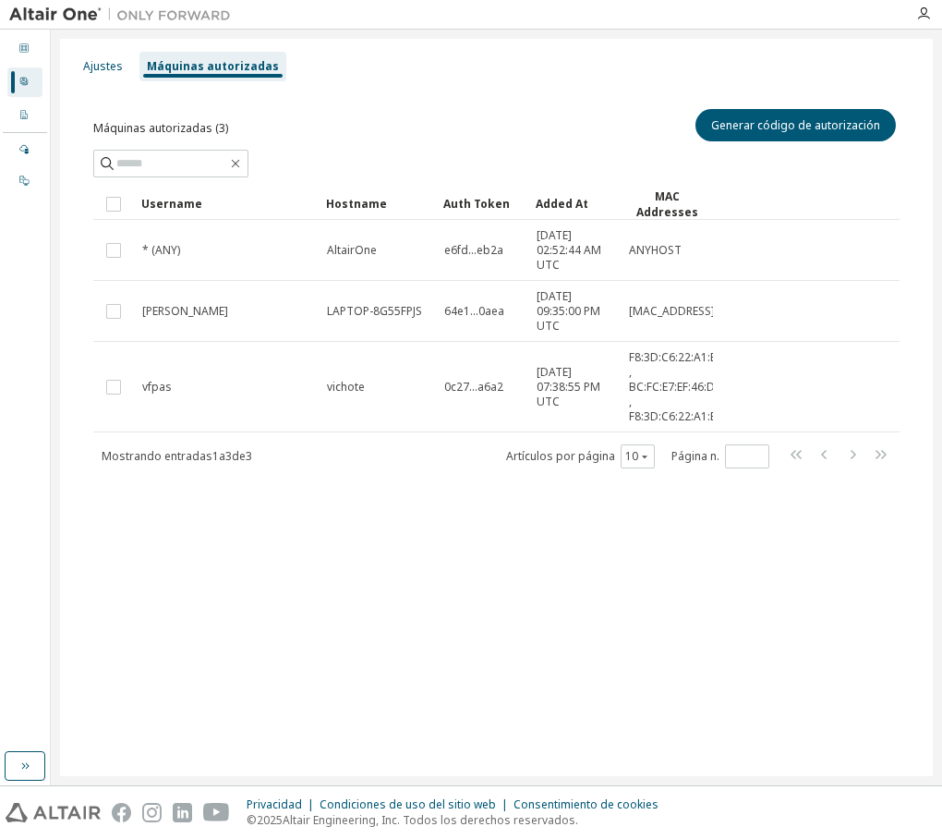
click at [134, 62] on div "Ajustes Máquinas autorizadas" at bounding box center [496, 66] width 851 height 33
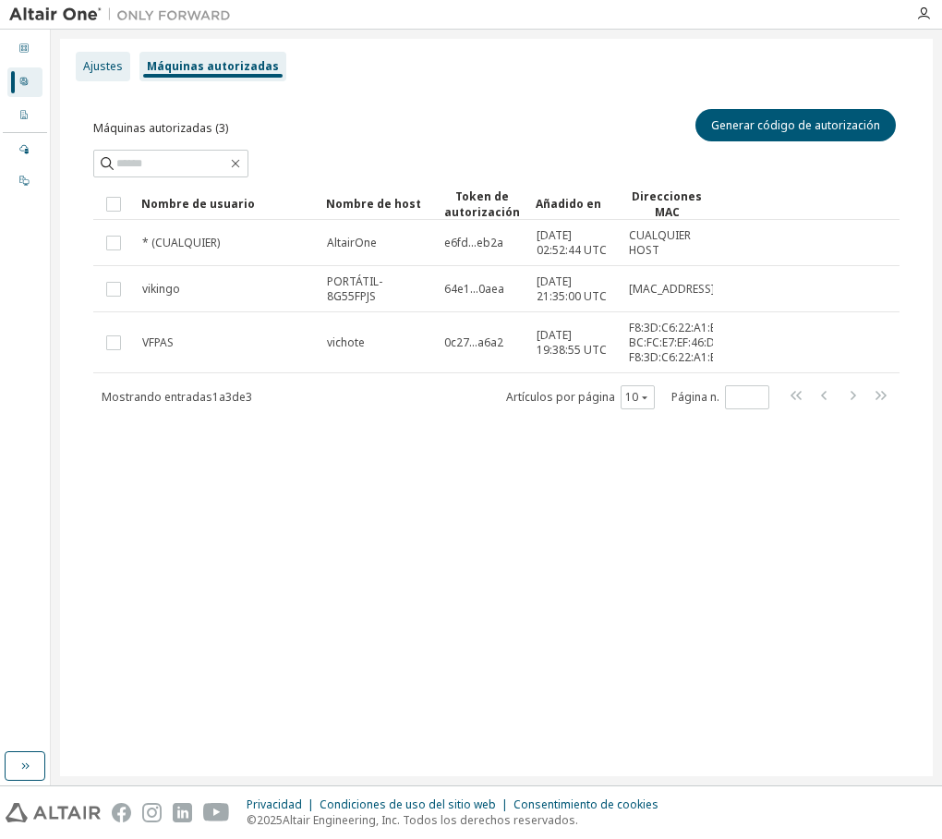
click at [108, 65] on font "Ajustes" at bounding box center [103, 66] width 40 height 16
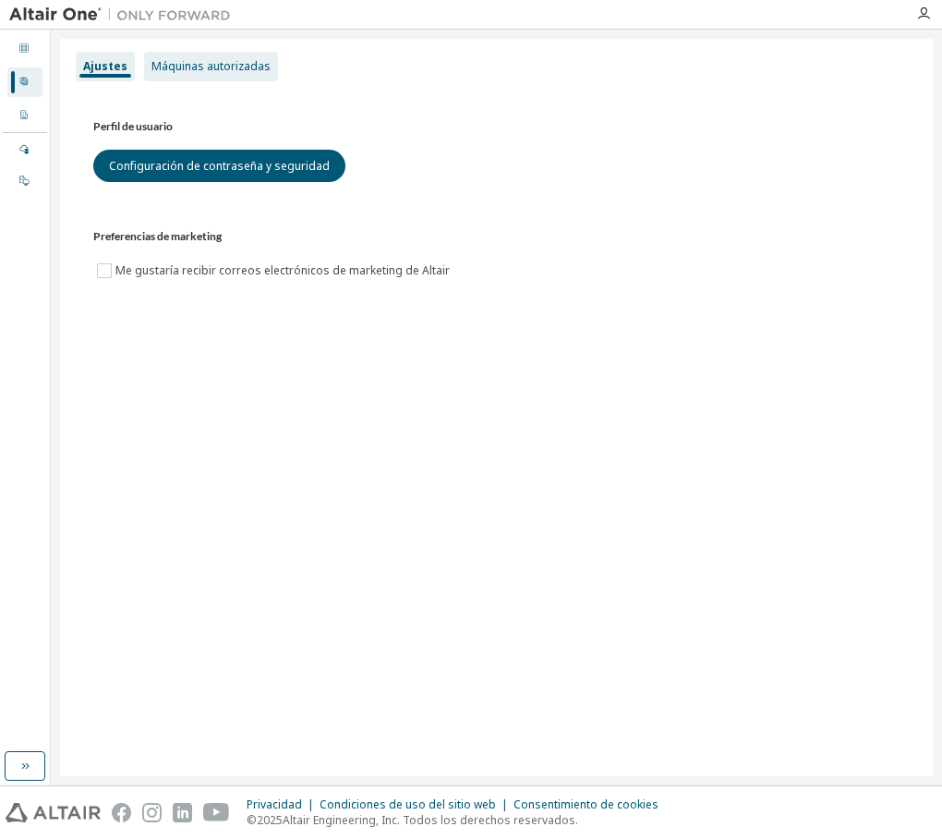
click at [156, 69] on font "Máquinas autorizadas" at bounding box center [211, 66] width 119 height 16
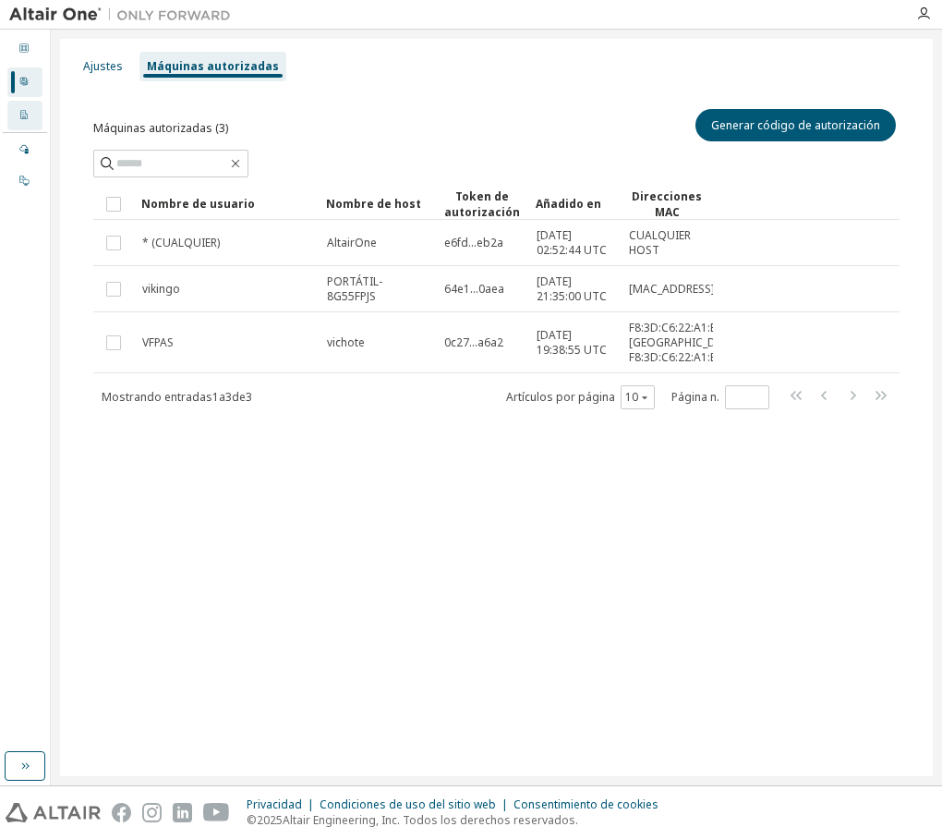
click at [36, 115] on div "Panel Perfil de usuario Perfil de la empresa Configuración de la licencia Admin…" at bounding box center [25, 114] width 44 height 165
click at [36, 115] on div "Perfil de la empresa" at bounding box center [24, 116] width 35 height 30
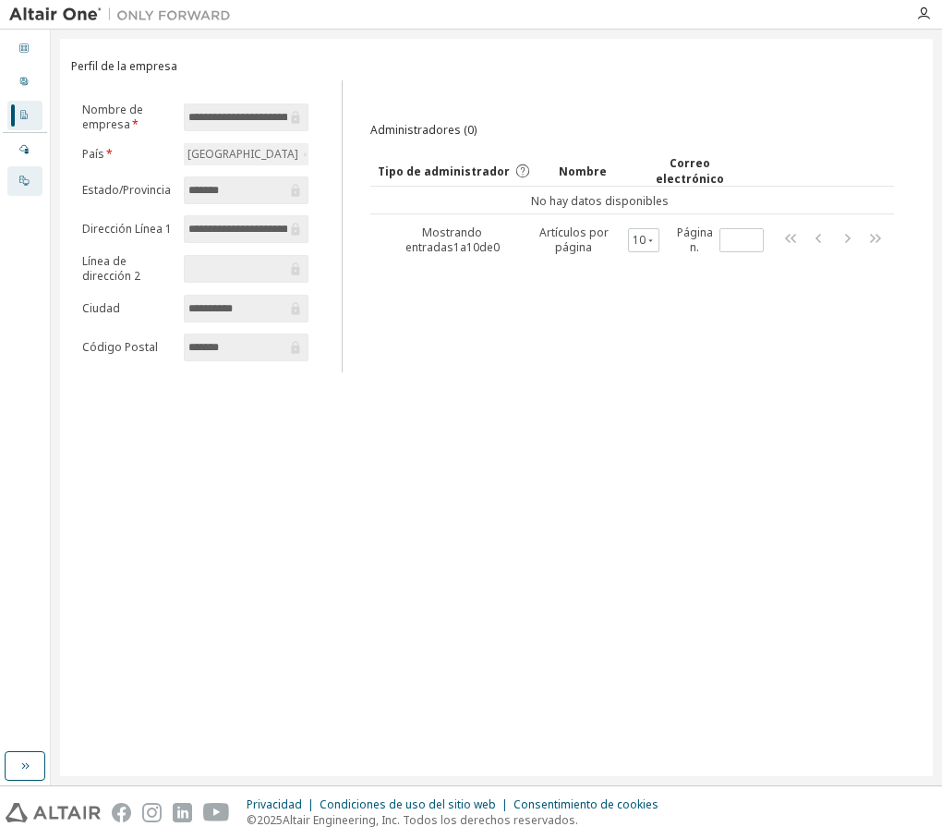
click at [42, 169] on div "En las instalaciones" at bounding box center [24, 181] width 35 height 30
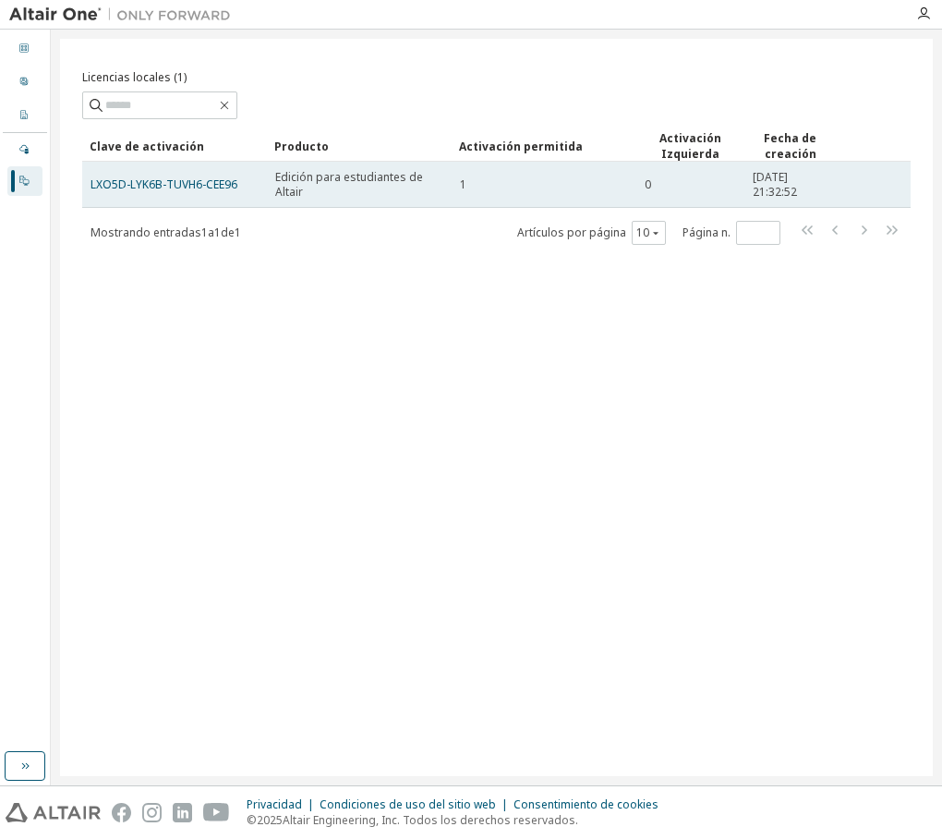
click at [354, 184] on span "Edición para estudiantes de Altair" at bounding box center [359, 185] width 168 height 30
click at [253, 177] on div "LXO5D-LYK6B-TUVH6-CEE96" at bounding box center [175, 184] width 168 height 15
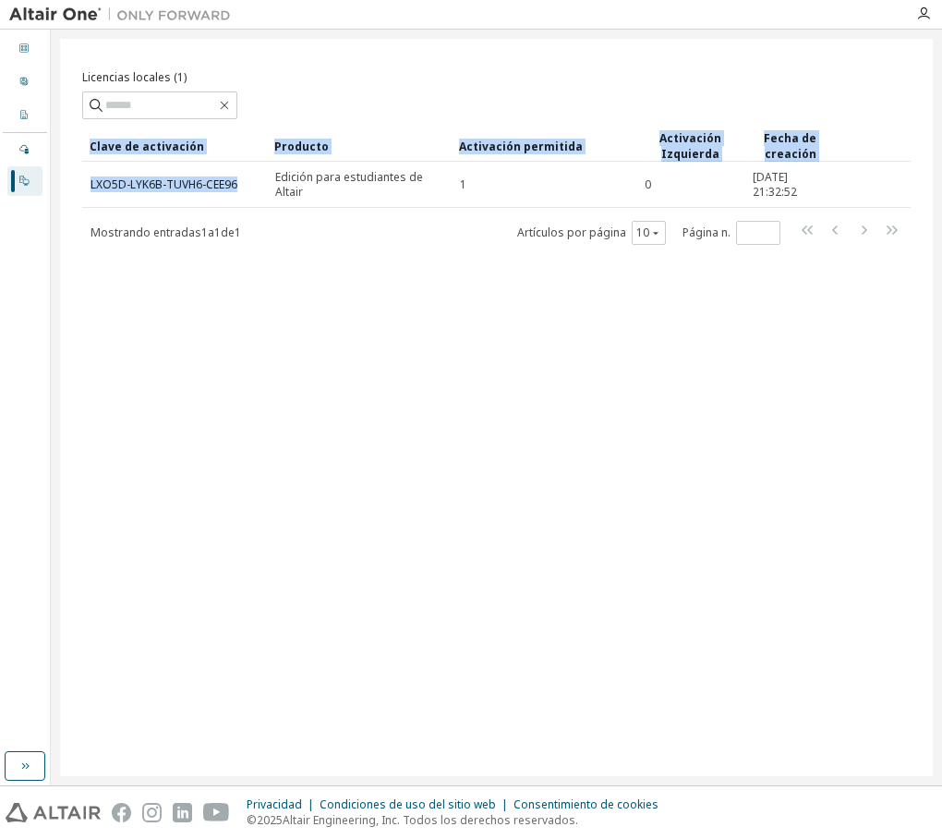
drag, startPoint x: 253, startPoint y: 176, endPoint x: 228, endPoint y: 154, distance: 33.4
click at [228, 154] on table "Clave de activación Producto Activación permitida Activación Izquierda Fecha de…" at bounding box center [496, 169] width 829 height 78
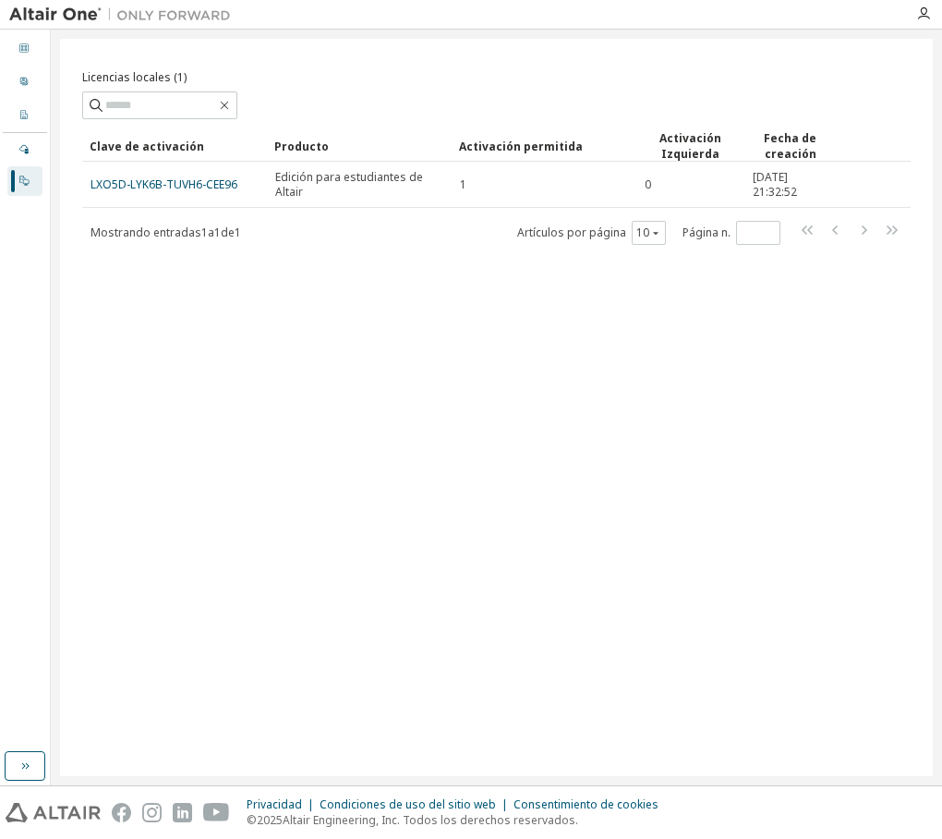
click at [919, 23] on div at bounding box center [923, 14] width 37 height 28
click at [922, 18] on icon "button" at bounding box center [923, 13] width 15 height 15
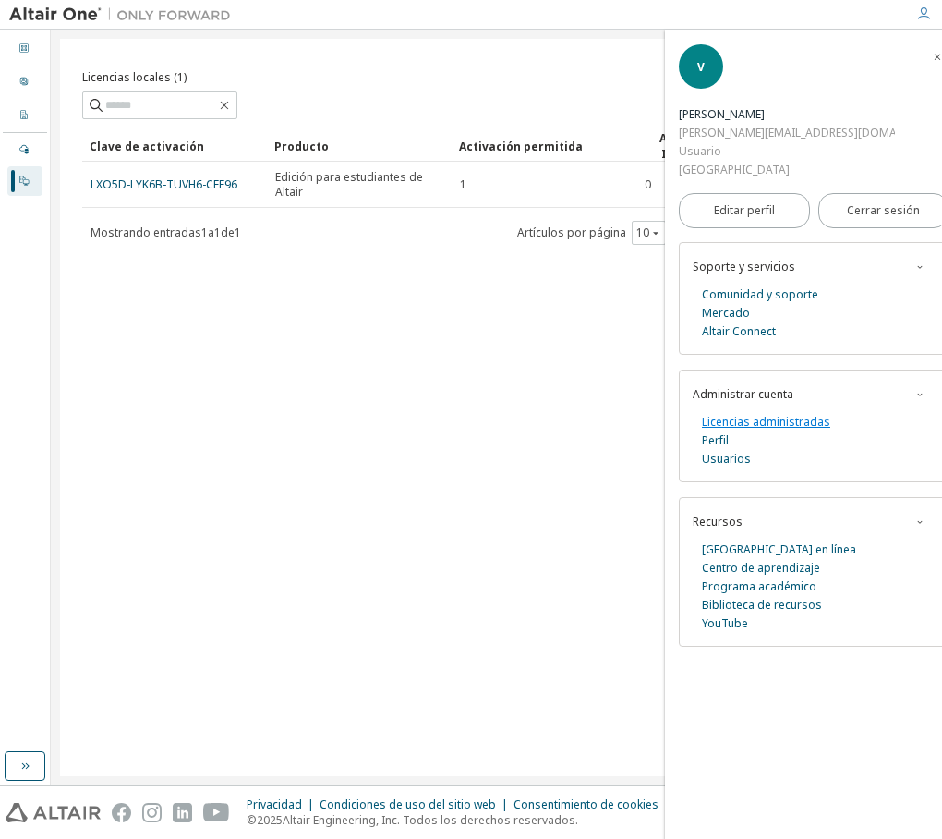
click at [740, 416] on font "Licencias administradas" at bounding box center [766, 422] width 128 height 16
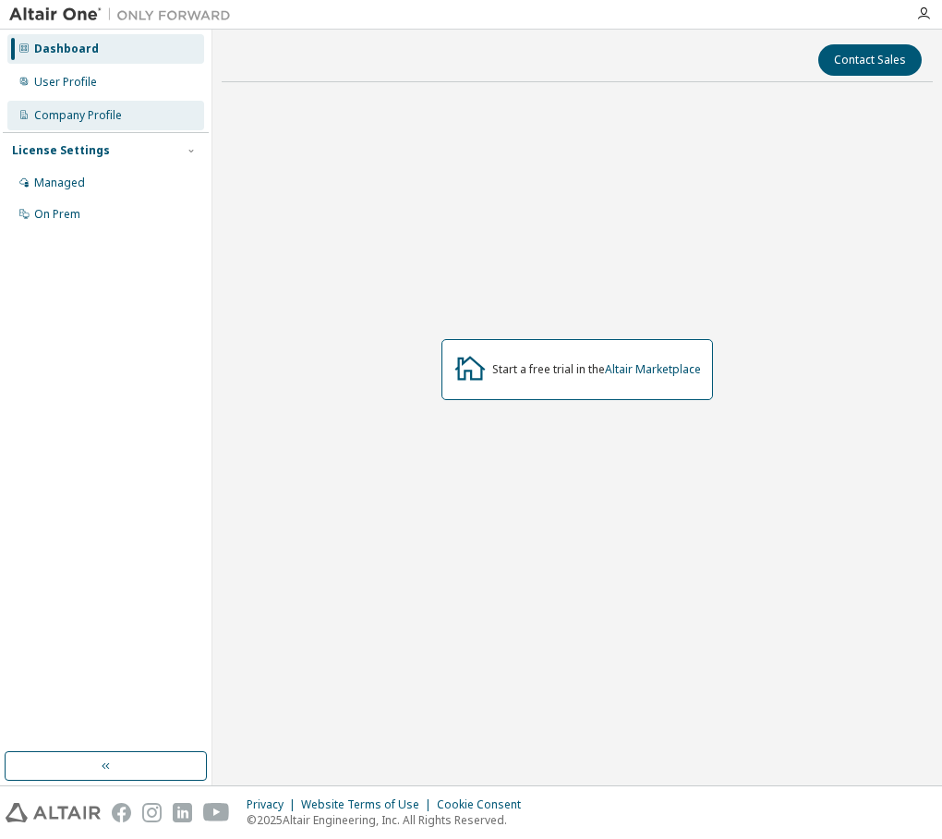
click at [154, 115] on div "Company Profile" at bounding box center [105, 116] width 197 height 30
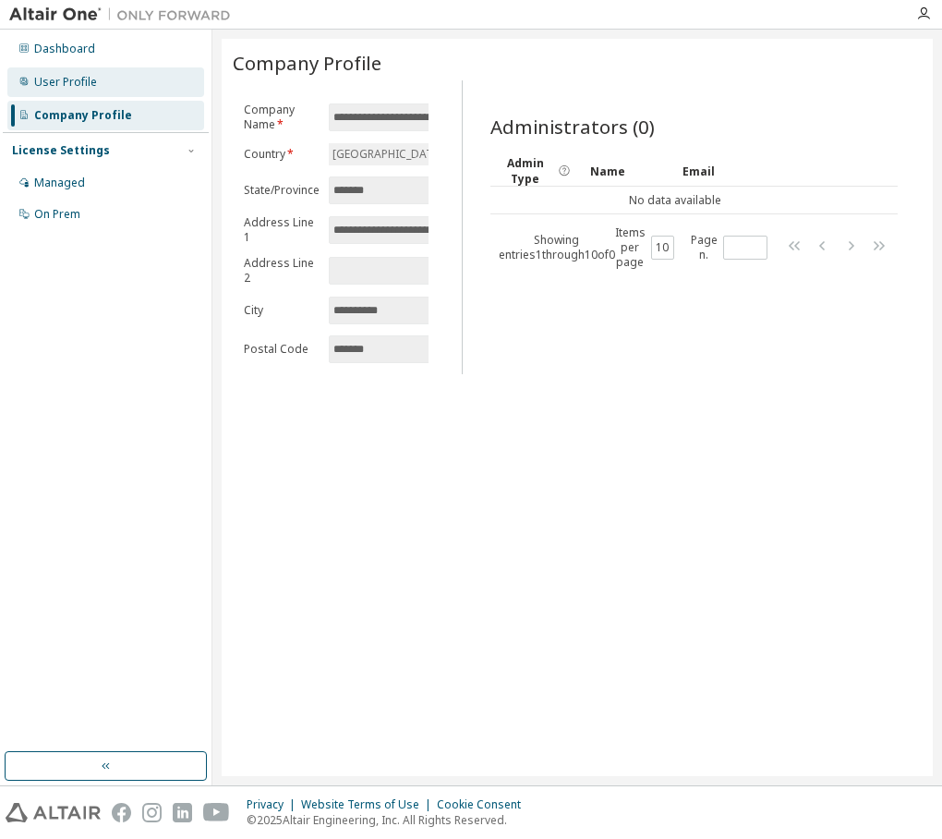
click at [148, 91] on div "User Profile" at bounding box center [105, 82] width 197 height 30
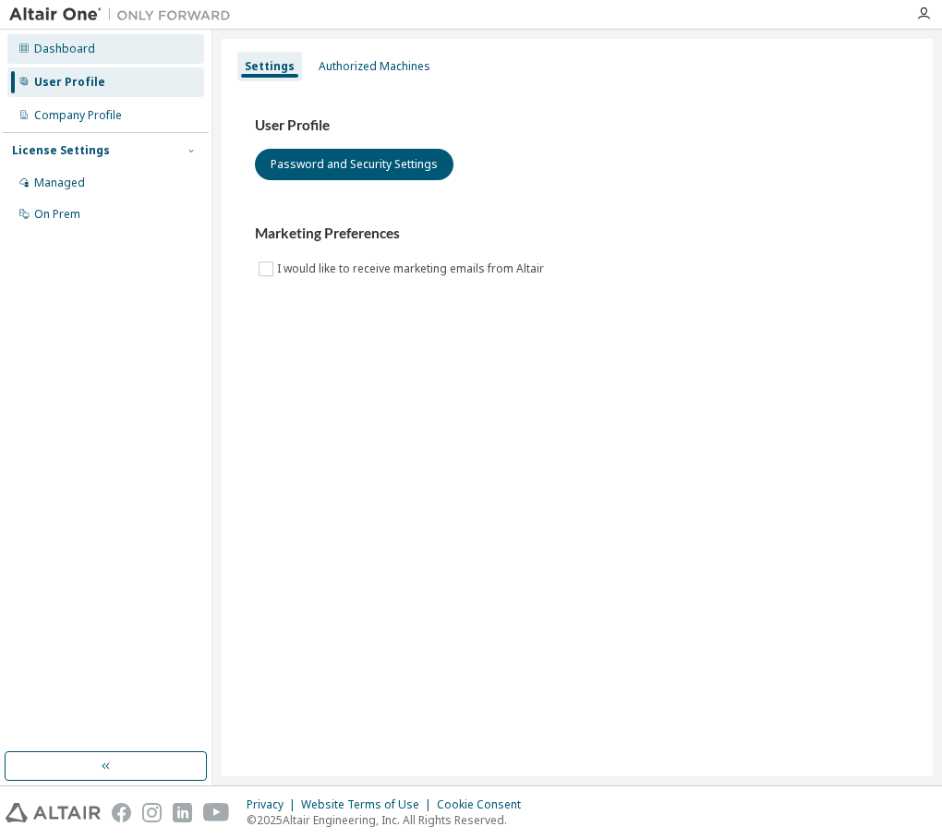
click at [105, 51] on div "Dashboard" at bounding box center [105, 49] width 197 height 30
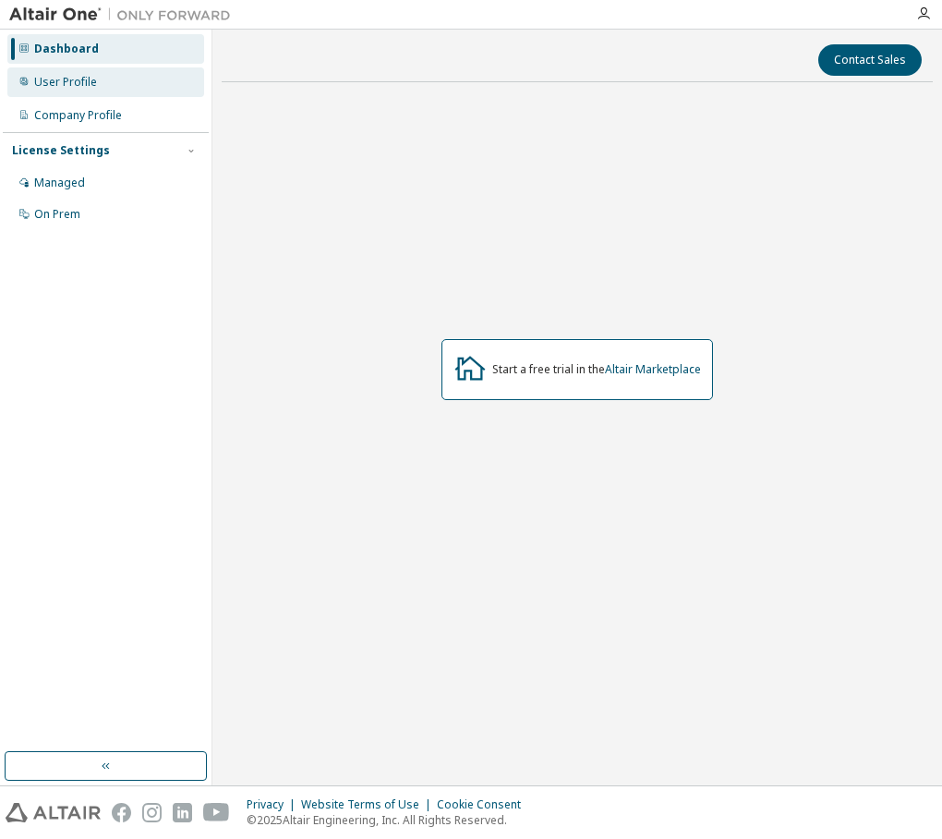
click at [85, 80] on div "User Profile" at bounding box center [65, 82] width 63 height 15
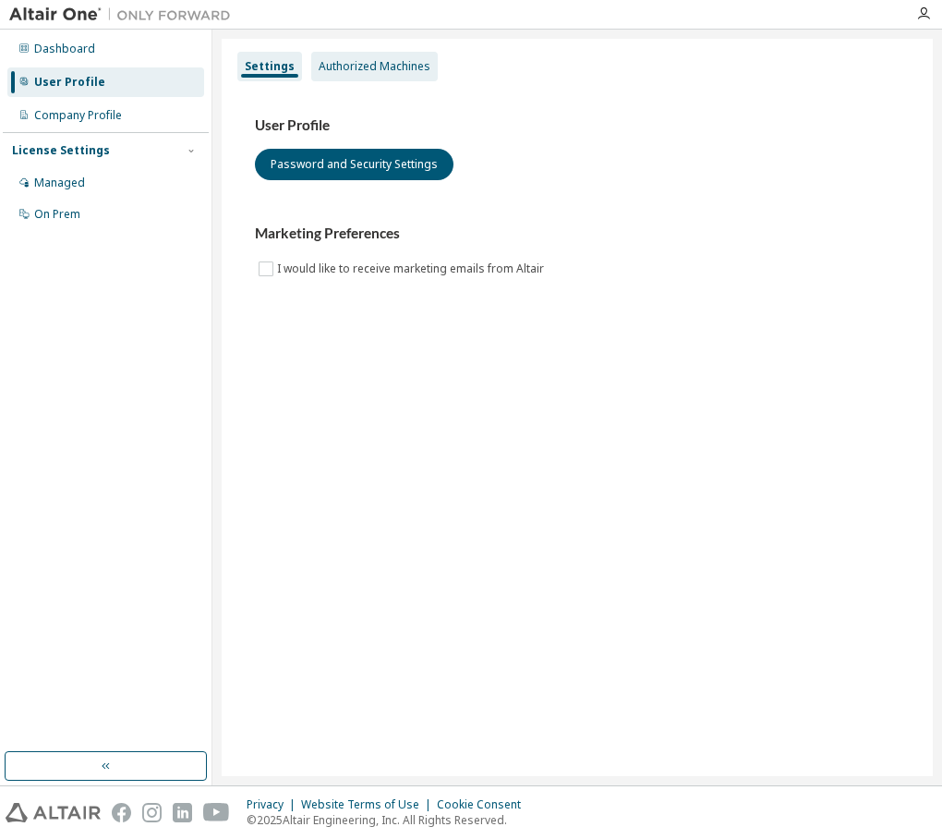
click at [325, 73] on div "Authorized Machines" at bounding box center [375, 66] width 112 height 15
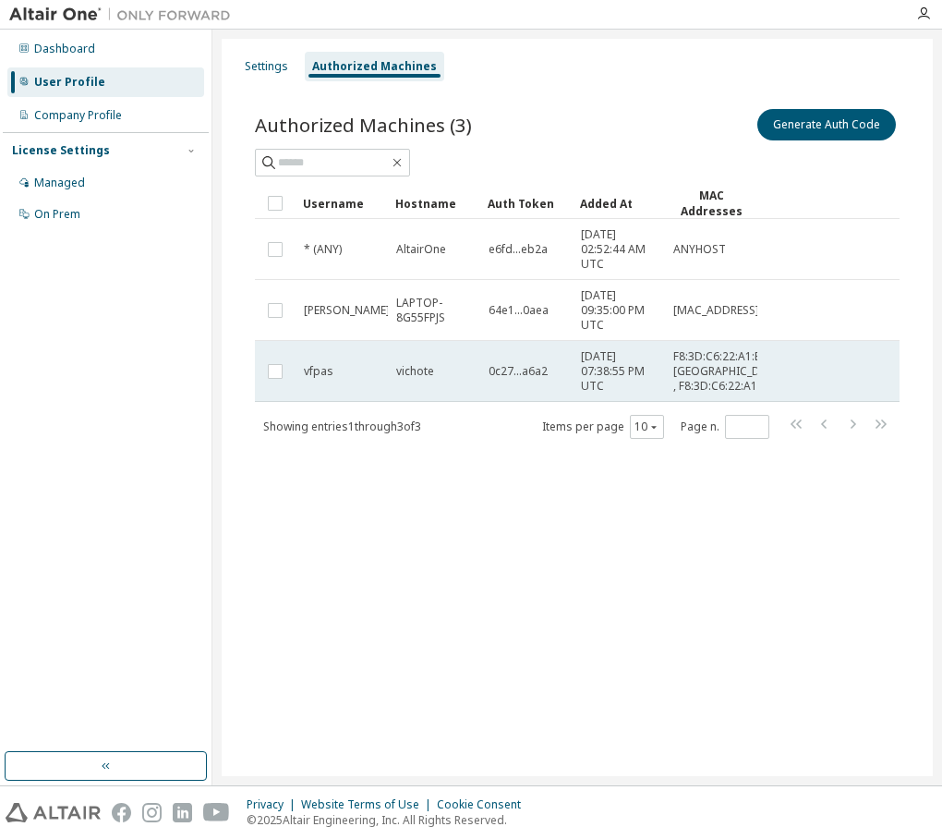
click at [321, 359] on td "vfpas" at bounding box center [342, 371] width 92 height 61
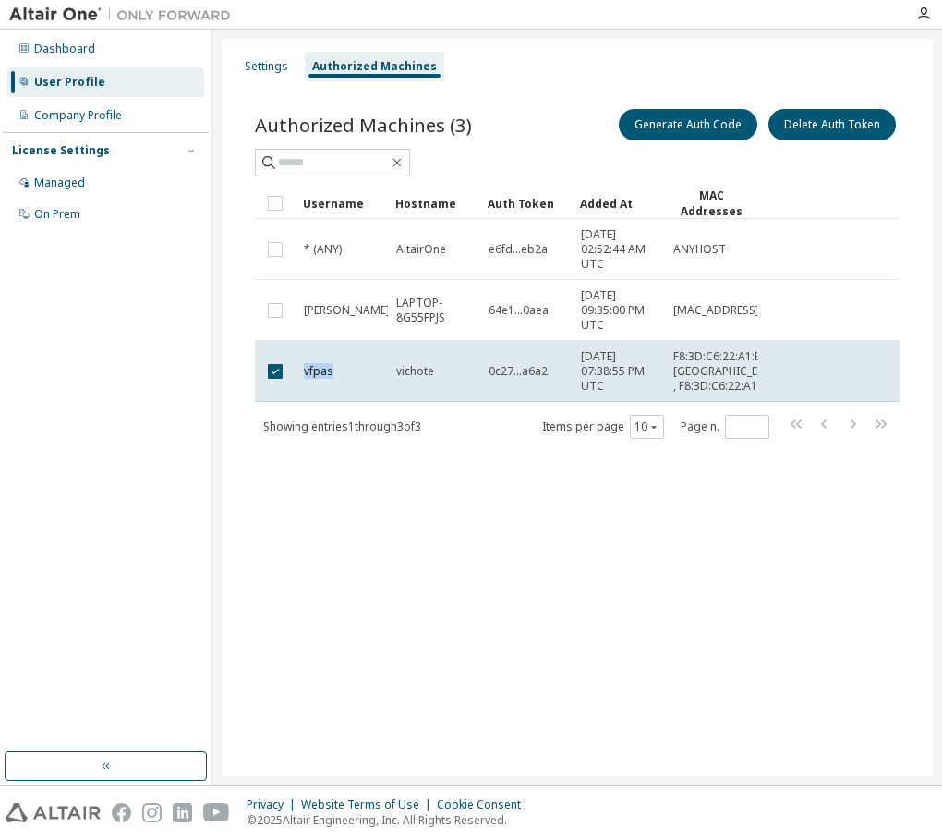
click at [321, 359] on td "vfpas" at bounding box center [342, 371] width 92 height 61
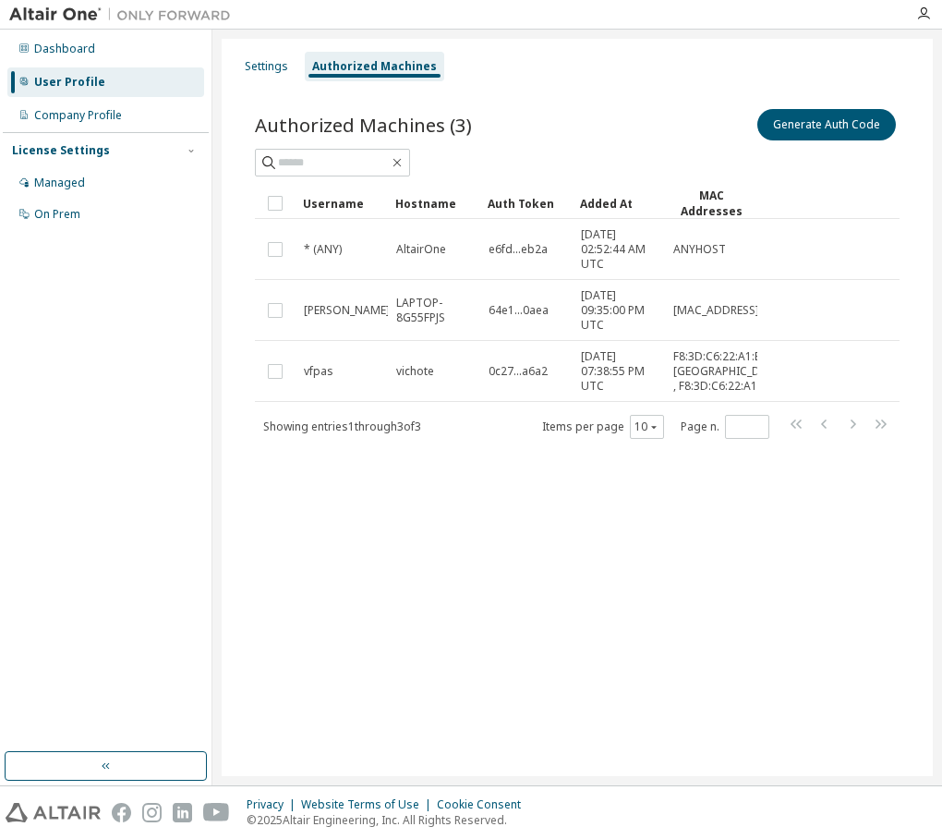
click at [321, 359] on td "vfpas" at bounding box center [342, 371] width 92 height 61
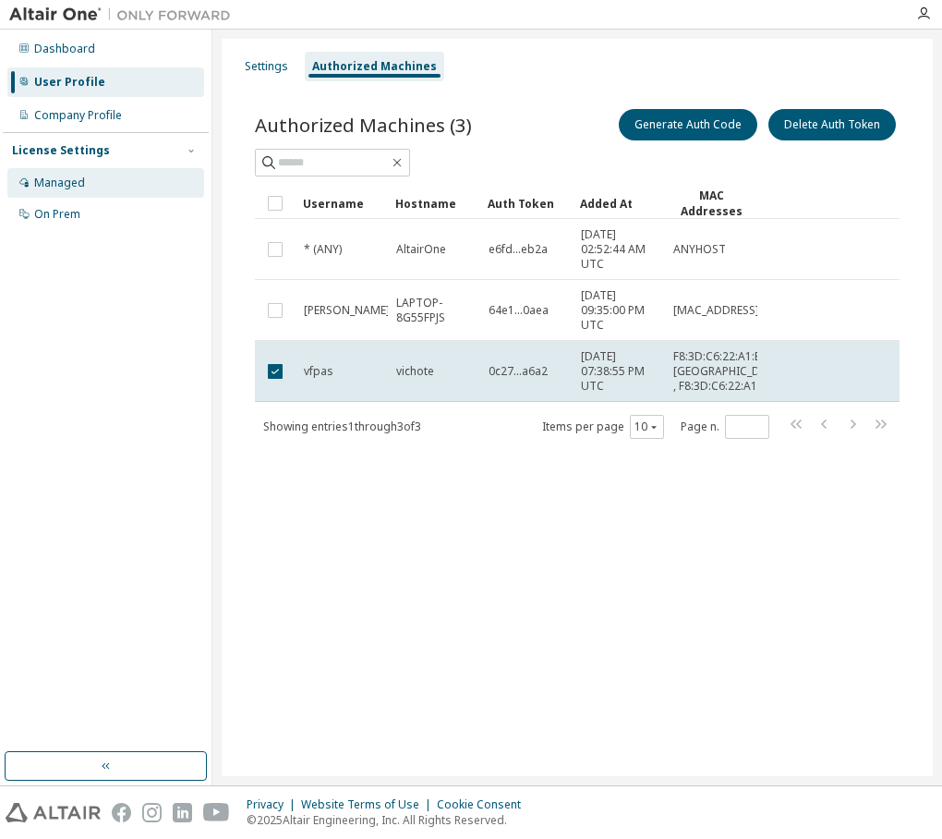
click at [196, 167] on div "License Settings Managed On Prem" at bounding box center [106, 181] width 206 height 99
click at [162, 185] on div "Managed" at bounding box center [105, 183] width 197 height 30
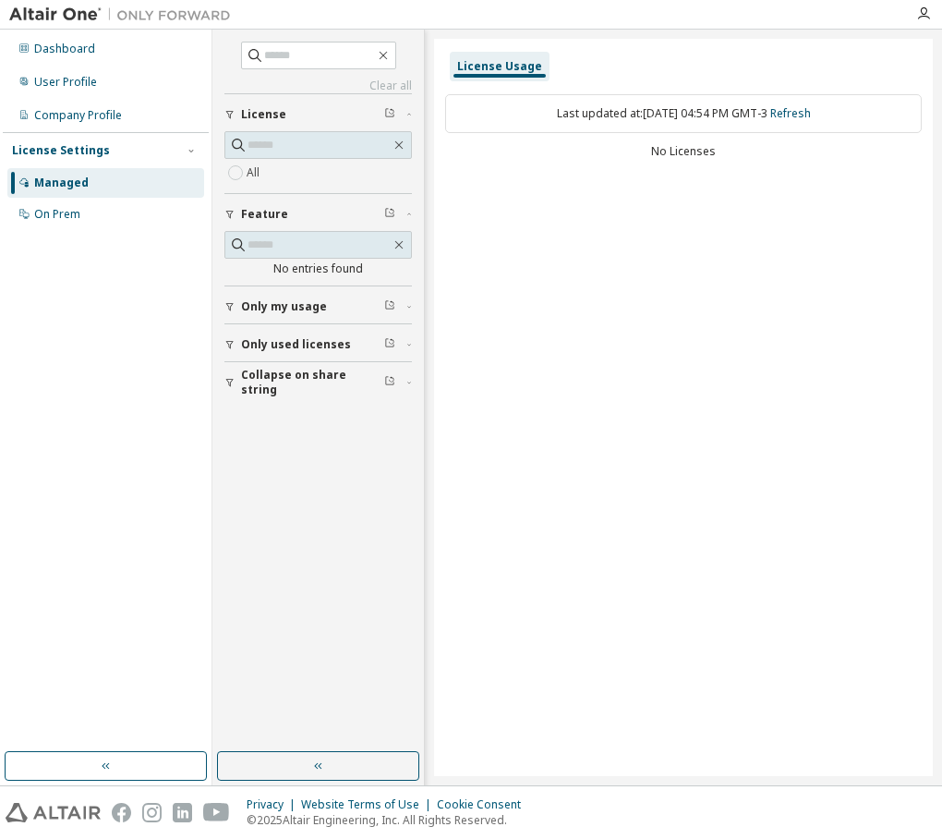
click at [515, 73] on div "License Usage" at bounding box center [499, 66] width 85 height 15
